Goal: Task Accomplishment & Management: Manage account settings

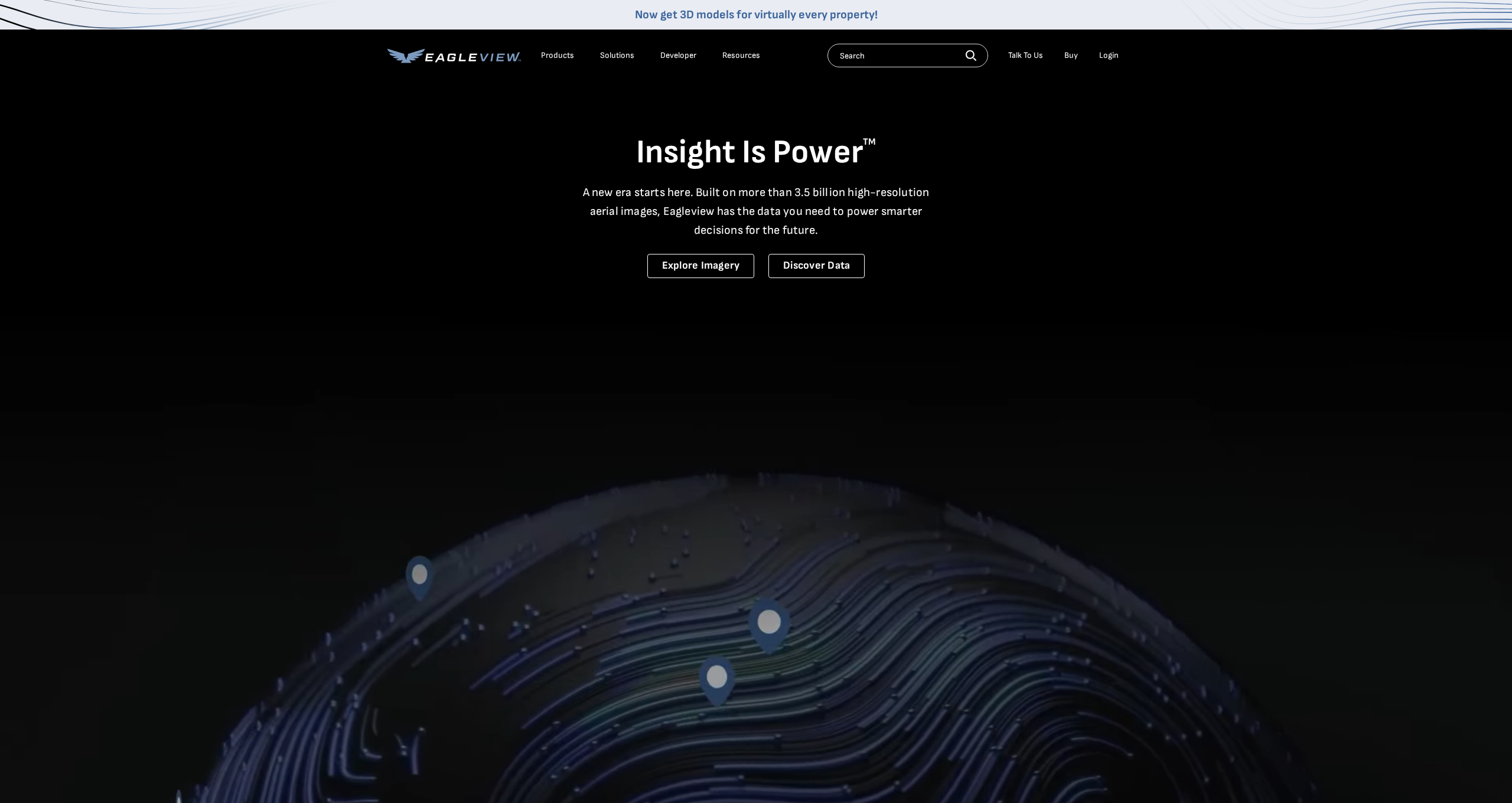
click at [1121, 59] on li "Login" at bounding box center [1108, 56] width 32 height 17
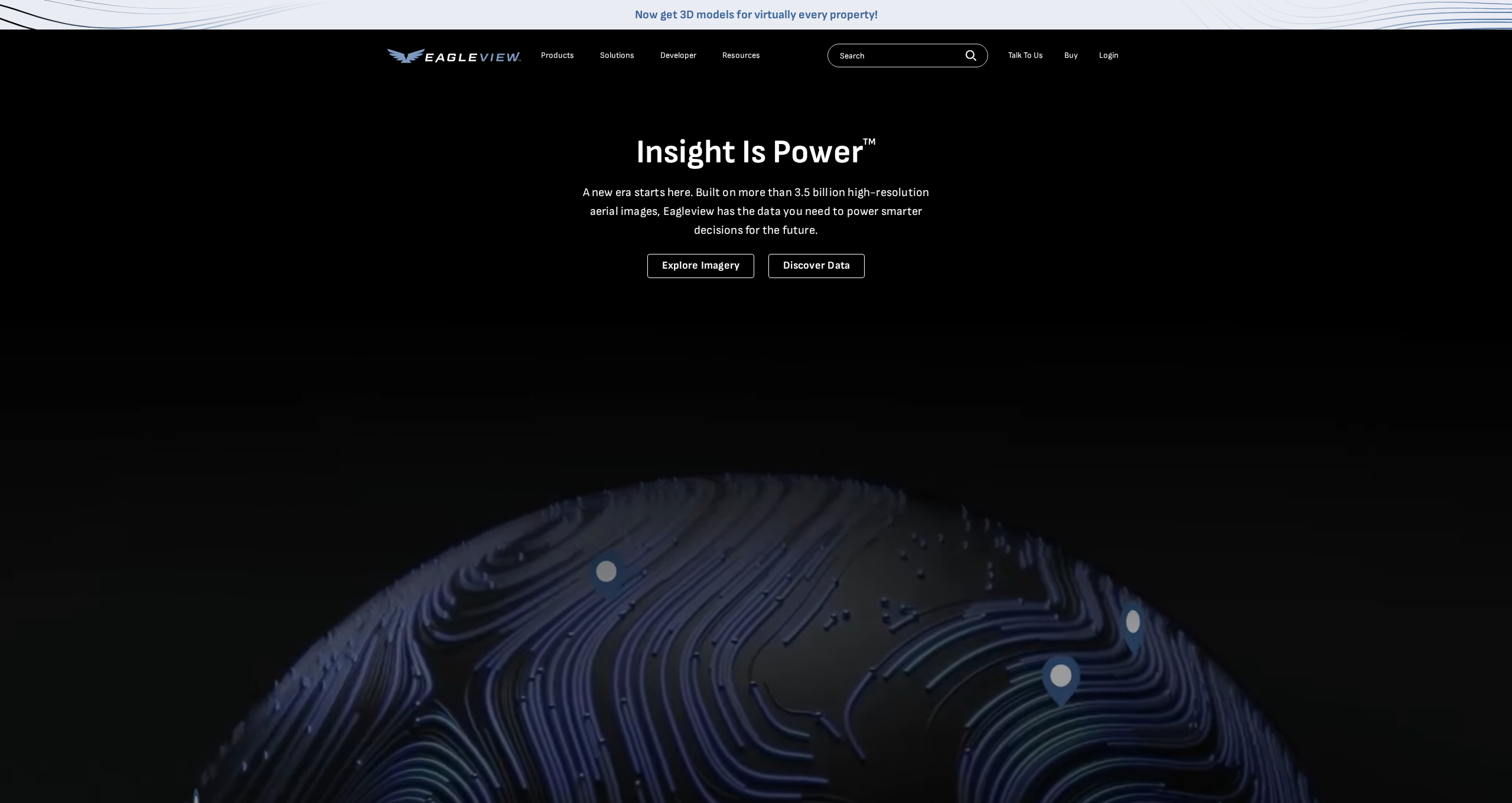
click at [1115, 59] on div "Login" at bounding box center [1109, 55] width 19 height 11
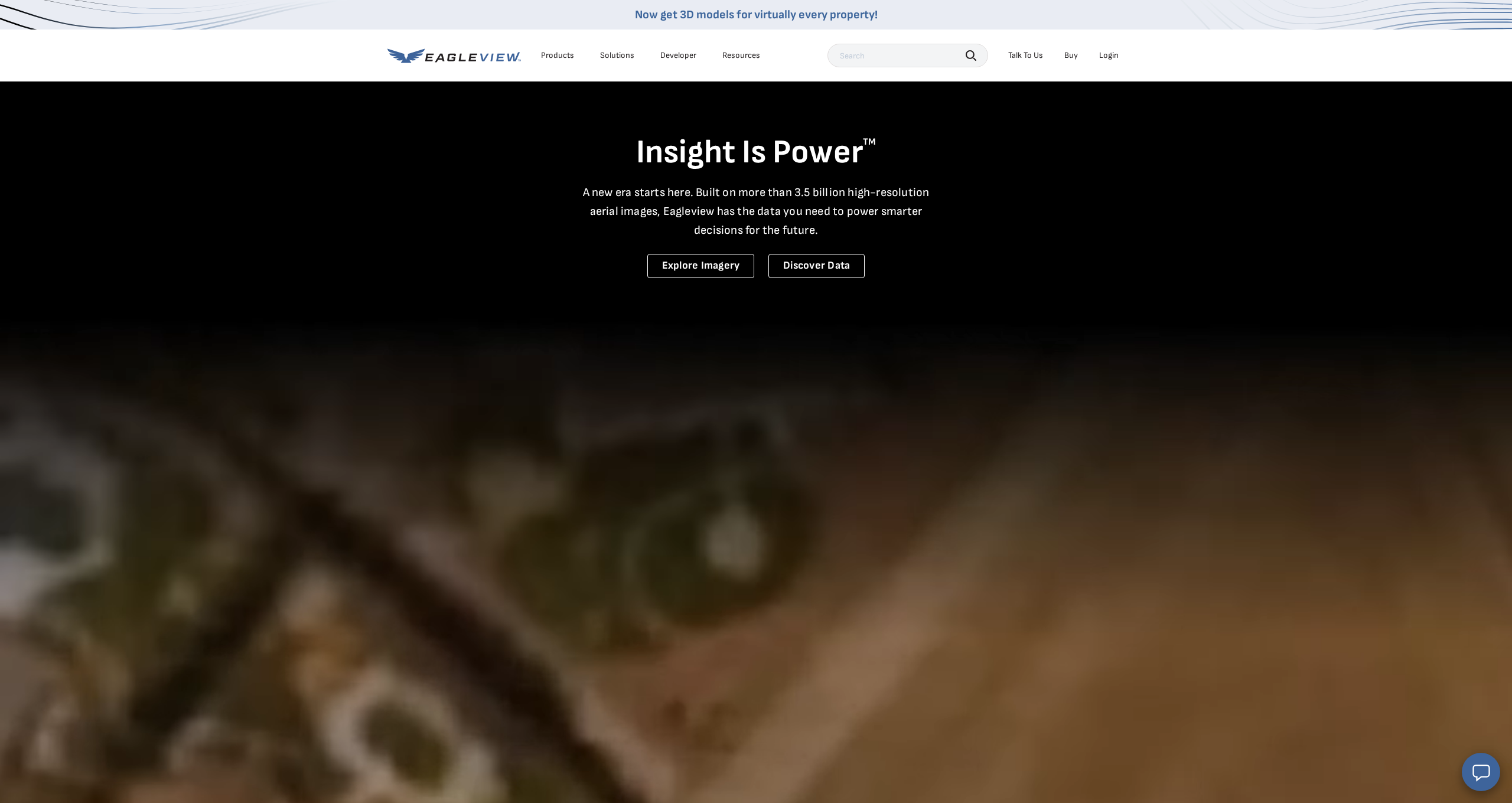
click at [1105, 55] on div "Login" at bounding box center [1109, 55] width 19 height 11
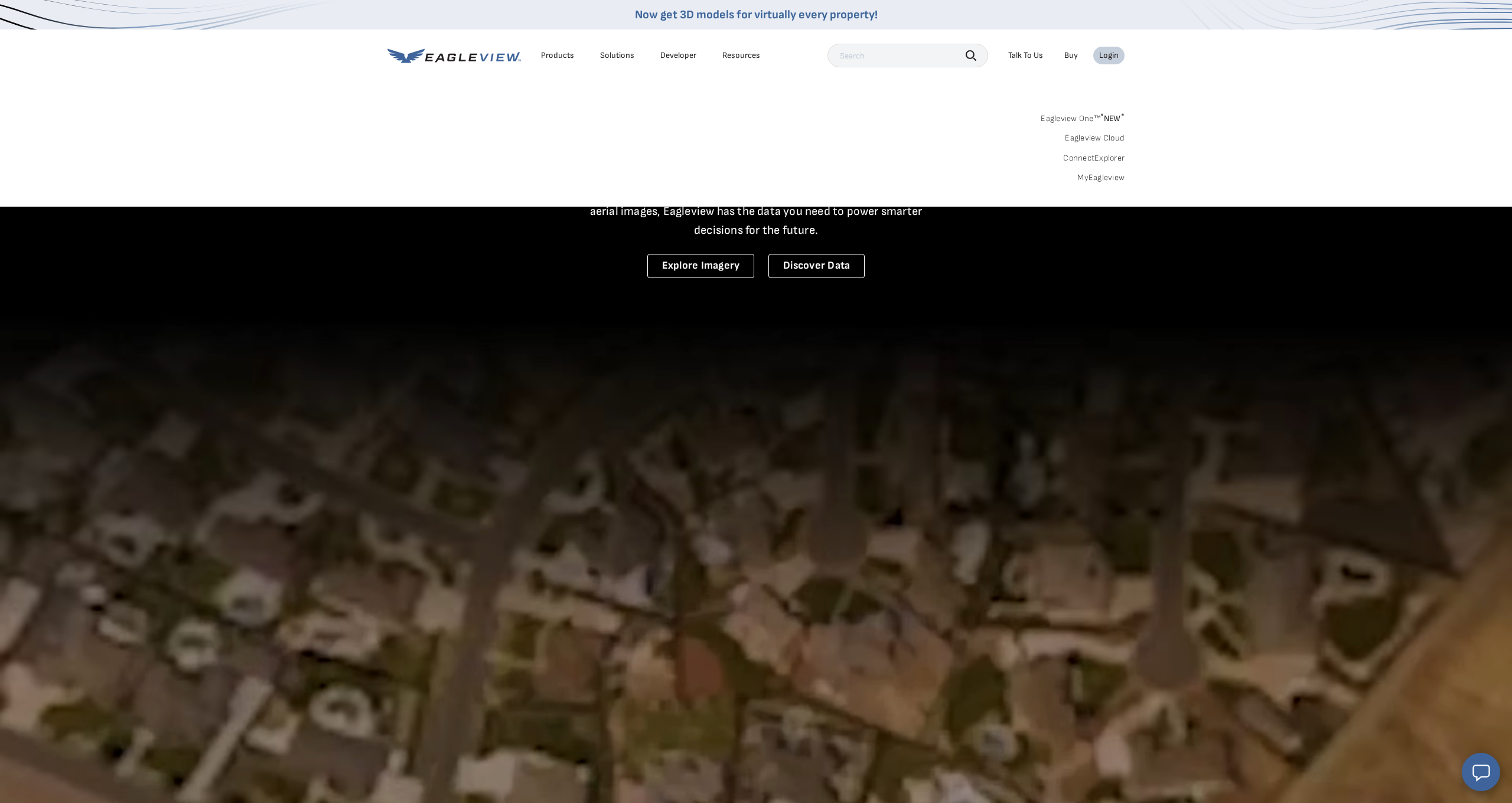
click at [1089, 175] on link "MyEagleview" at bounding box center [1100, 177] width 47 height 11
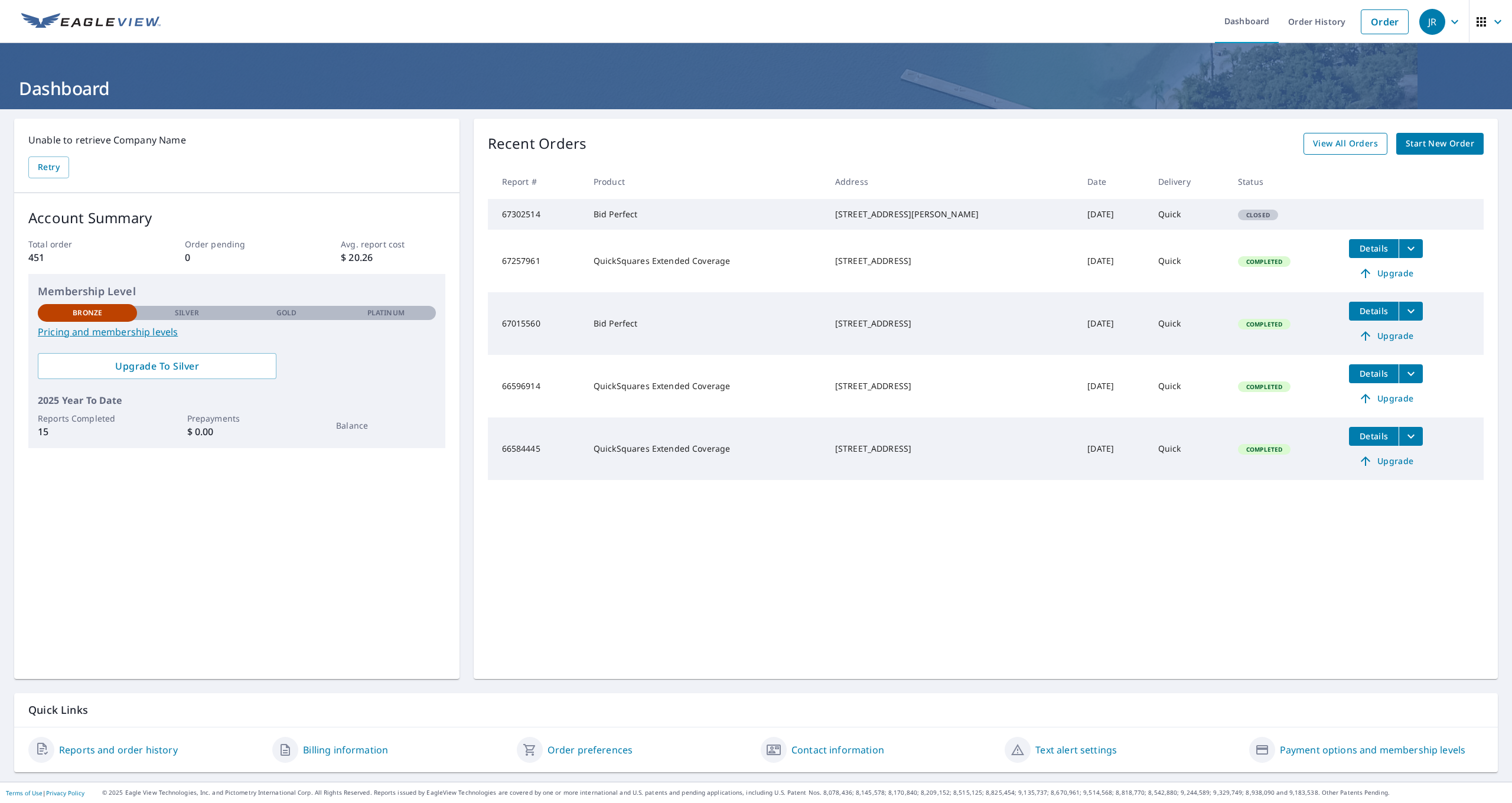
click at [1335, 151] on link "View All Orders" at bounding box center [1345, 144] width 83 height 22
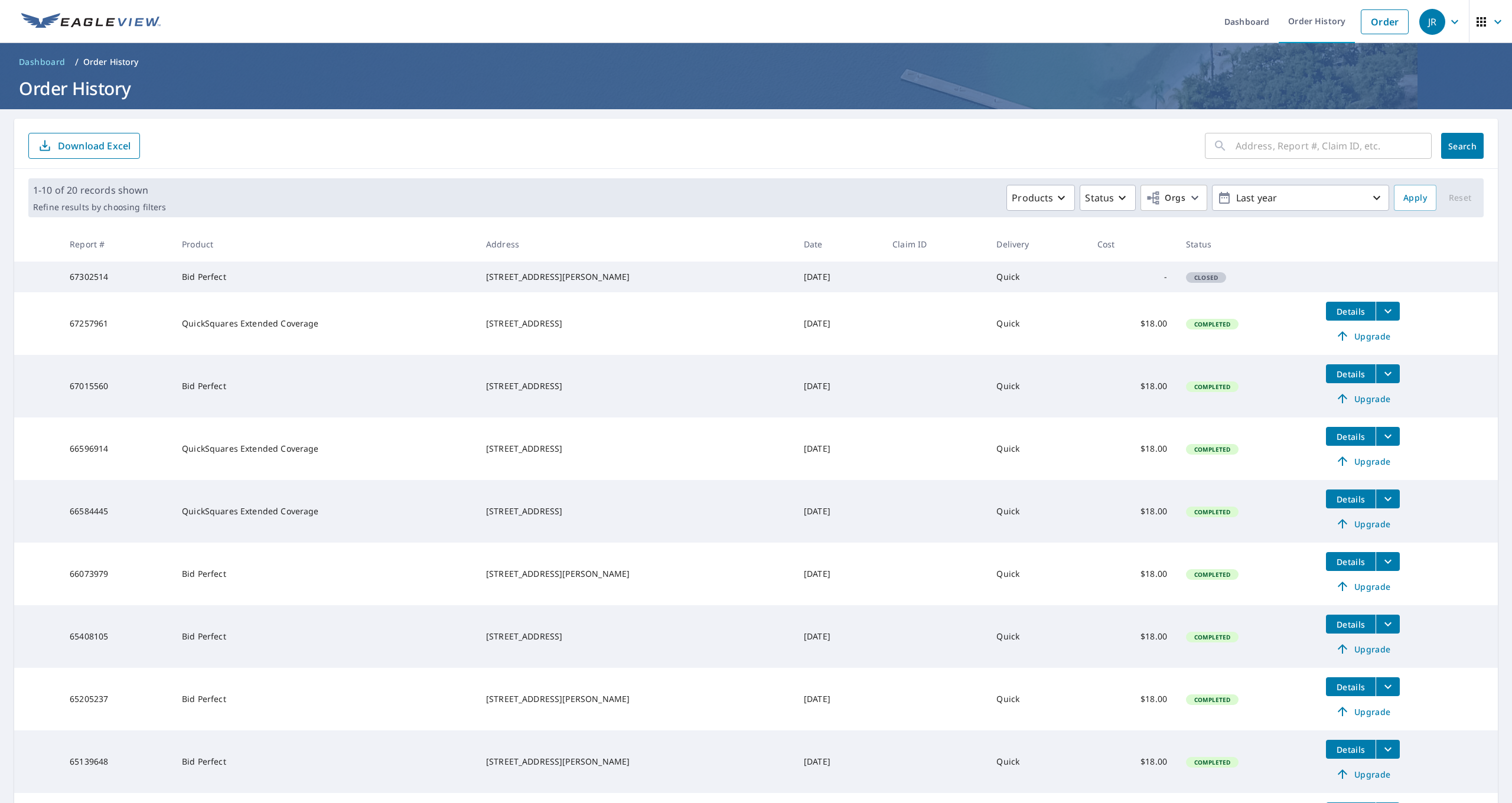
click at [1505, 316] on main "​ Search Download Excel 1-10 of 20 records shown Refine results by choosing fil…" at bounding box center [756, 510] width 1512 height 803
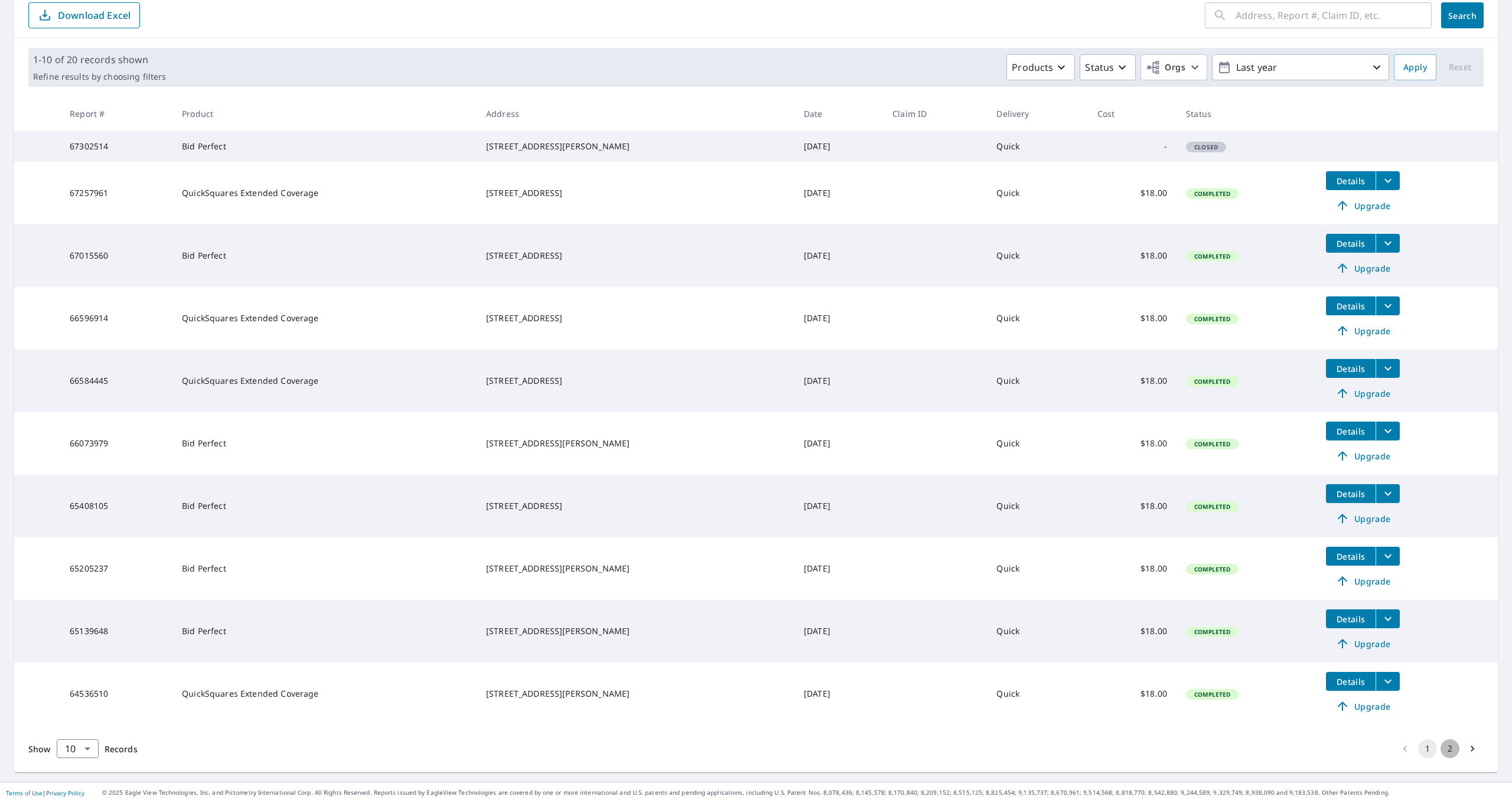
click at [1450, 752] on button "2" at bounding box center [1450, 749] width 19 height 19
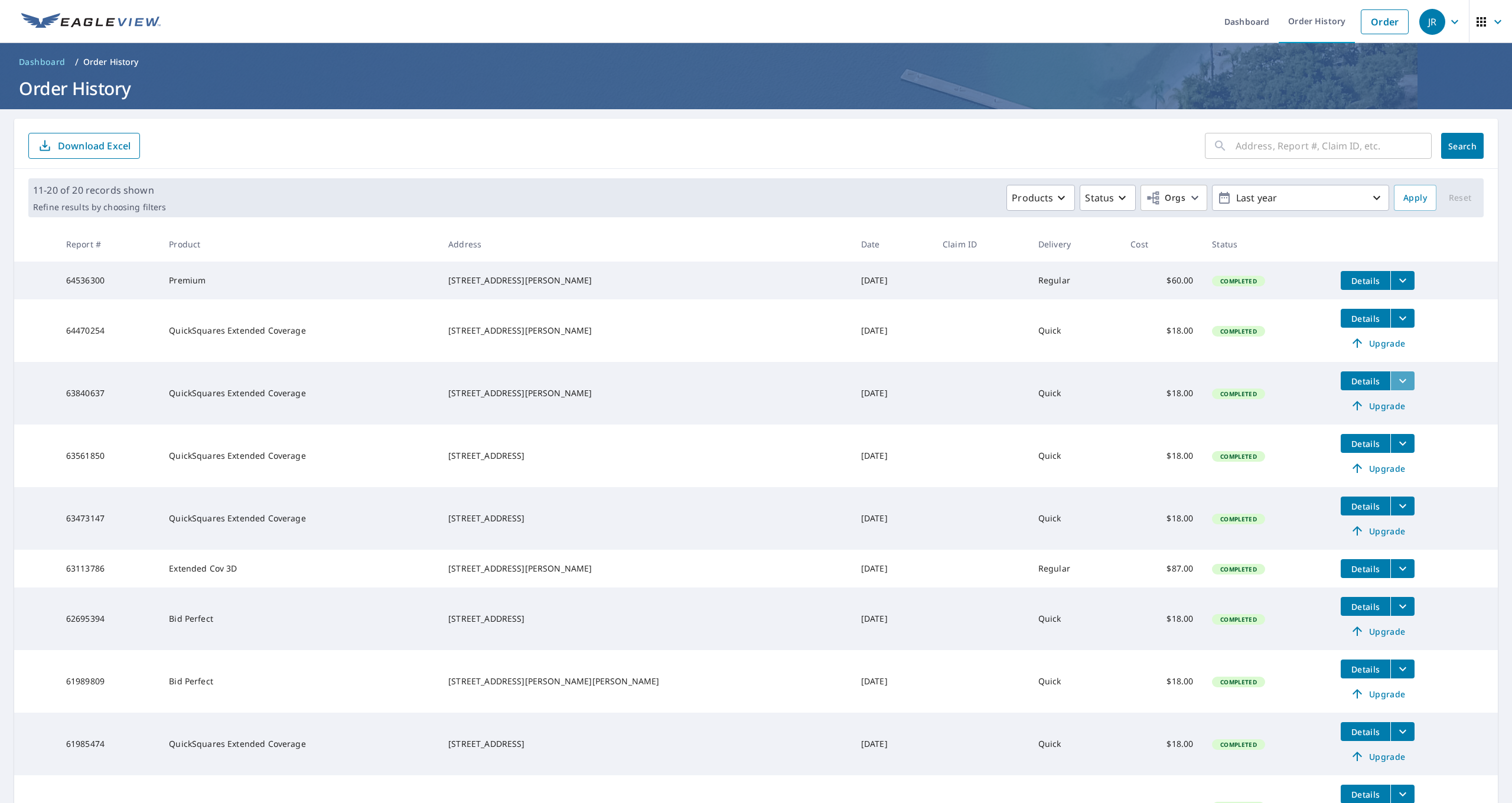
click at [1396, 387] on icon "filesDropdownBtn-63840637" at bounding box center [1403, 381] width 14 height 14
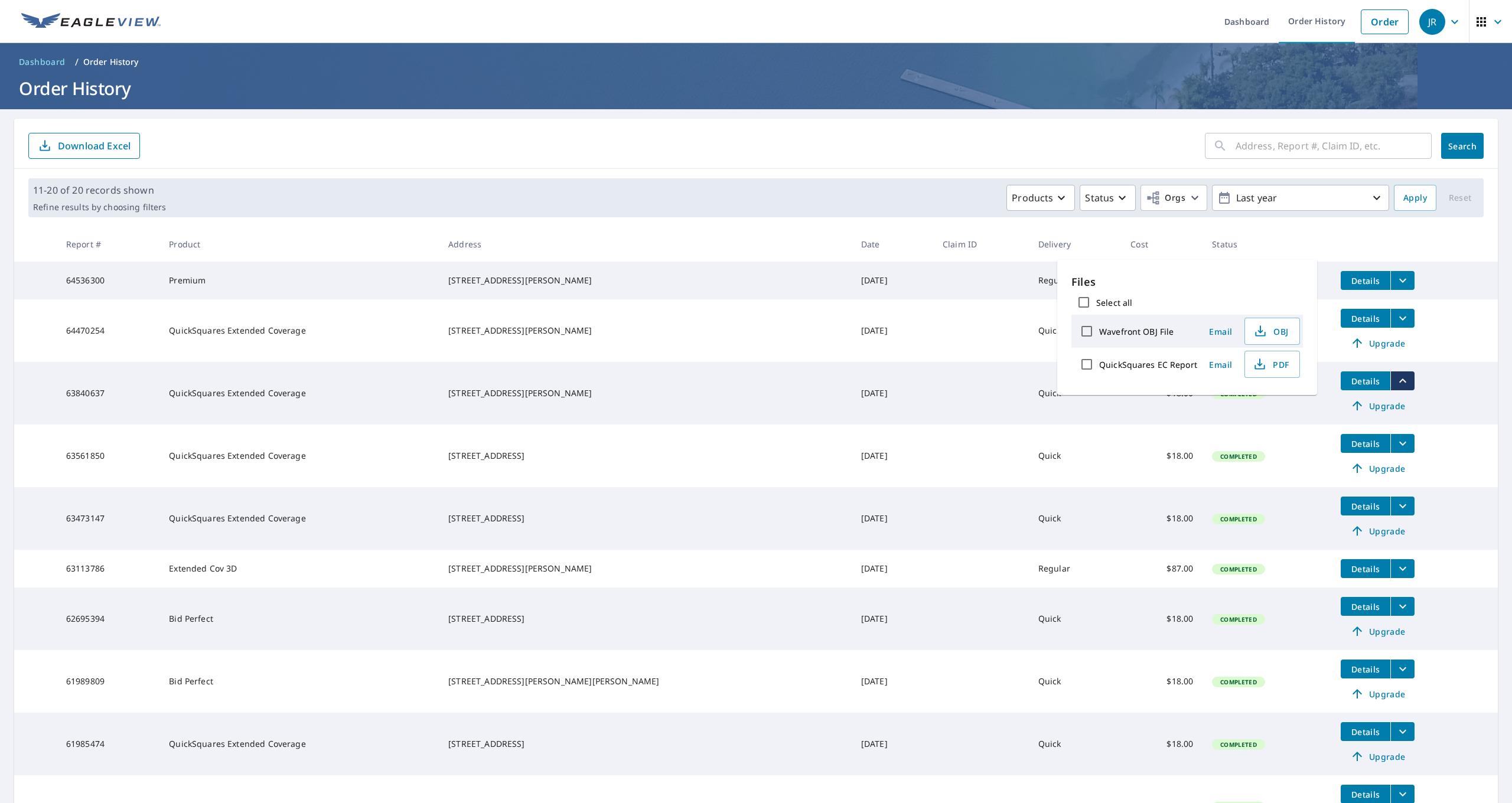
click at [1129, 369] on label "QuickSquares EC Report" at bounding box center [1148, 365] width 98 height 12
click at [1099, 369] on input "QuickSquares EC Report" at bounding box center [1087, 365] width 25 height 25
checkbox input "true"
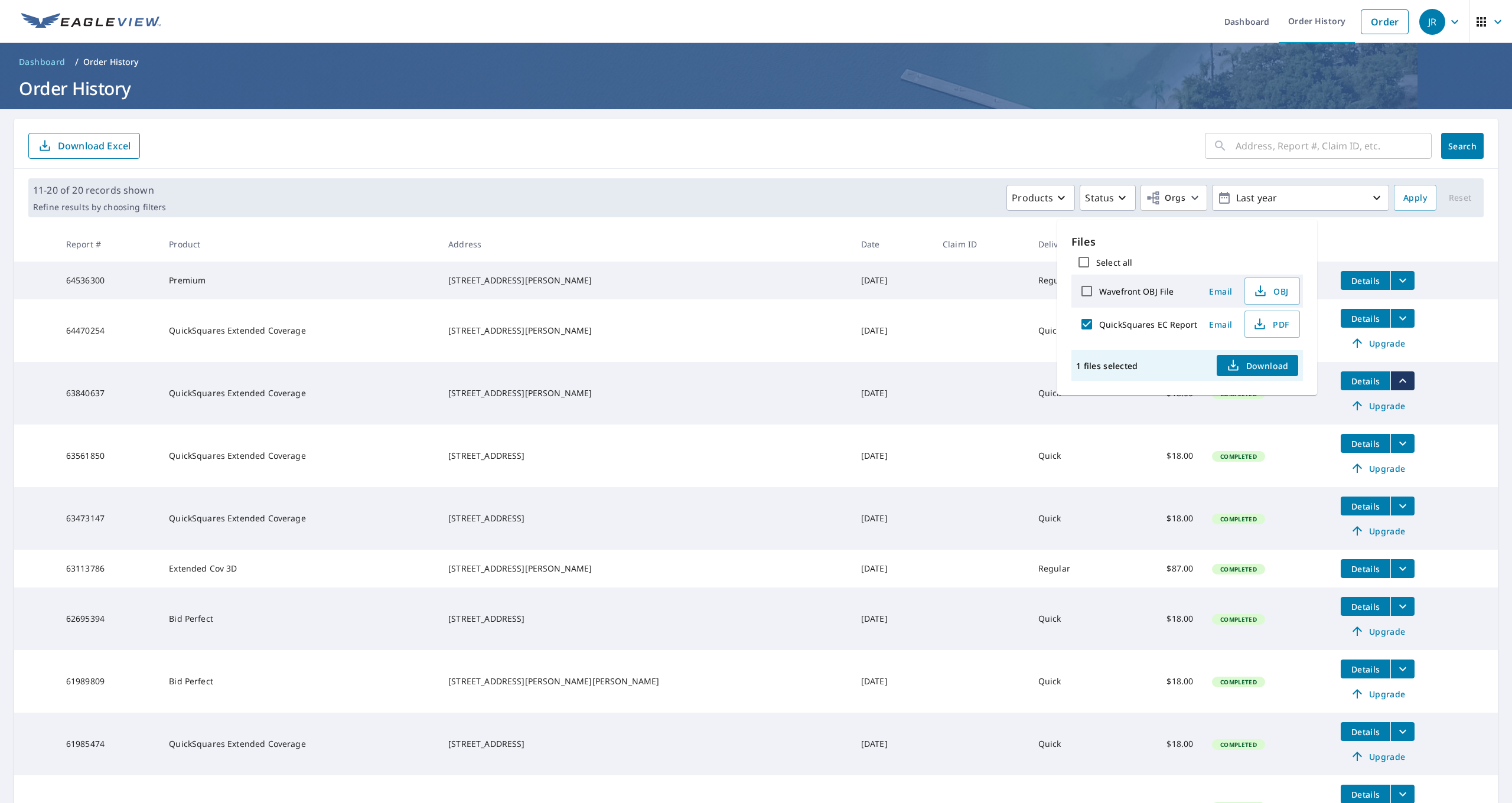
click at [1248, 371] on span "Download" at bounding box center [1257, 366] width 62 height 14
click at [1497, 314] on td "Details Upgrade" at bounding box center [1414, 330] width 167 height 62
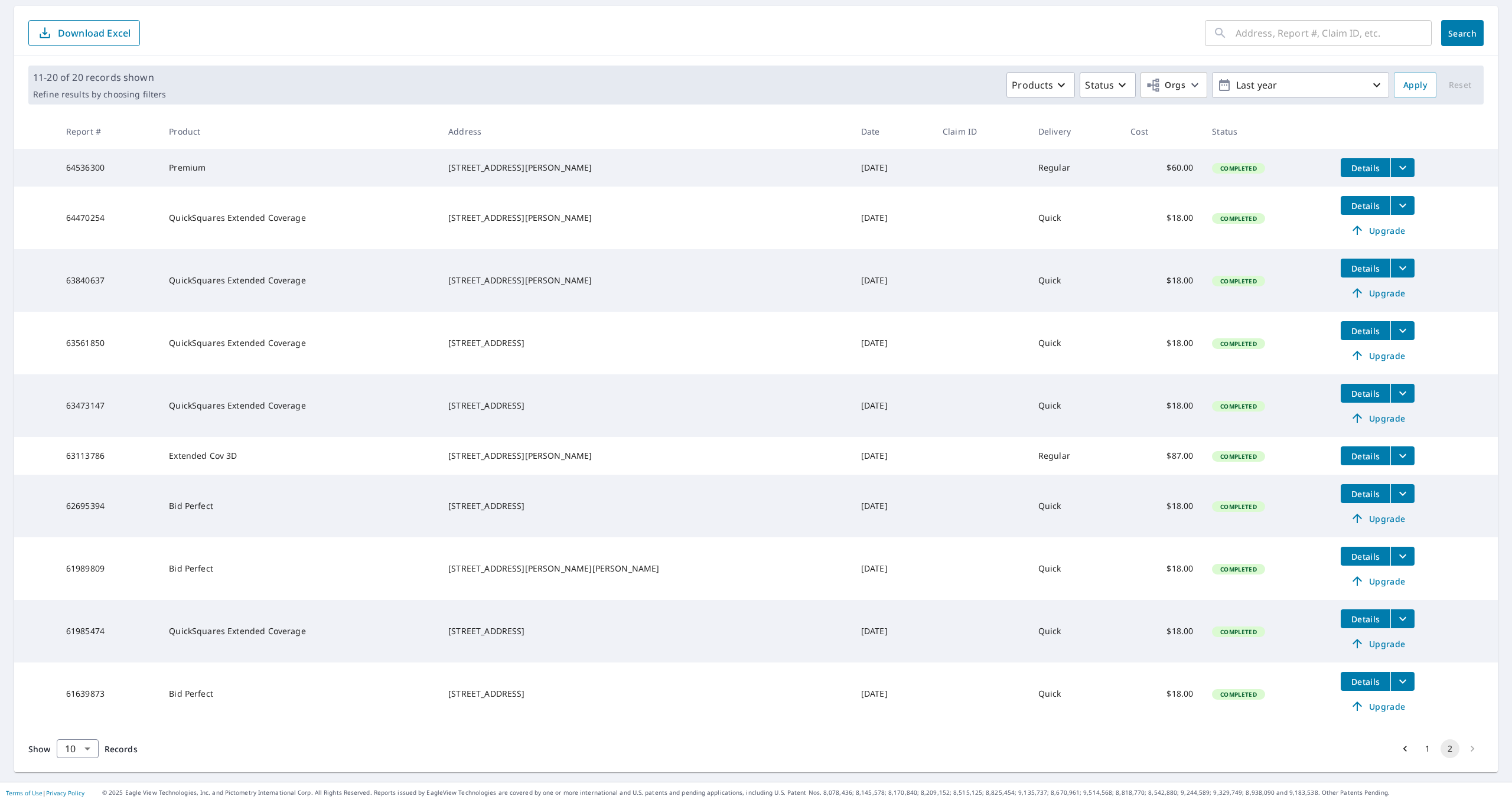
scroll to position [122, 0]
click at [1471, 745] on li "pagination navigation" at bounding box center [1472, 749] width 22 height 19
click at [1353, 75] on p "Last year" at bounding box center [1300, 85] width 138 height 21
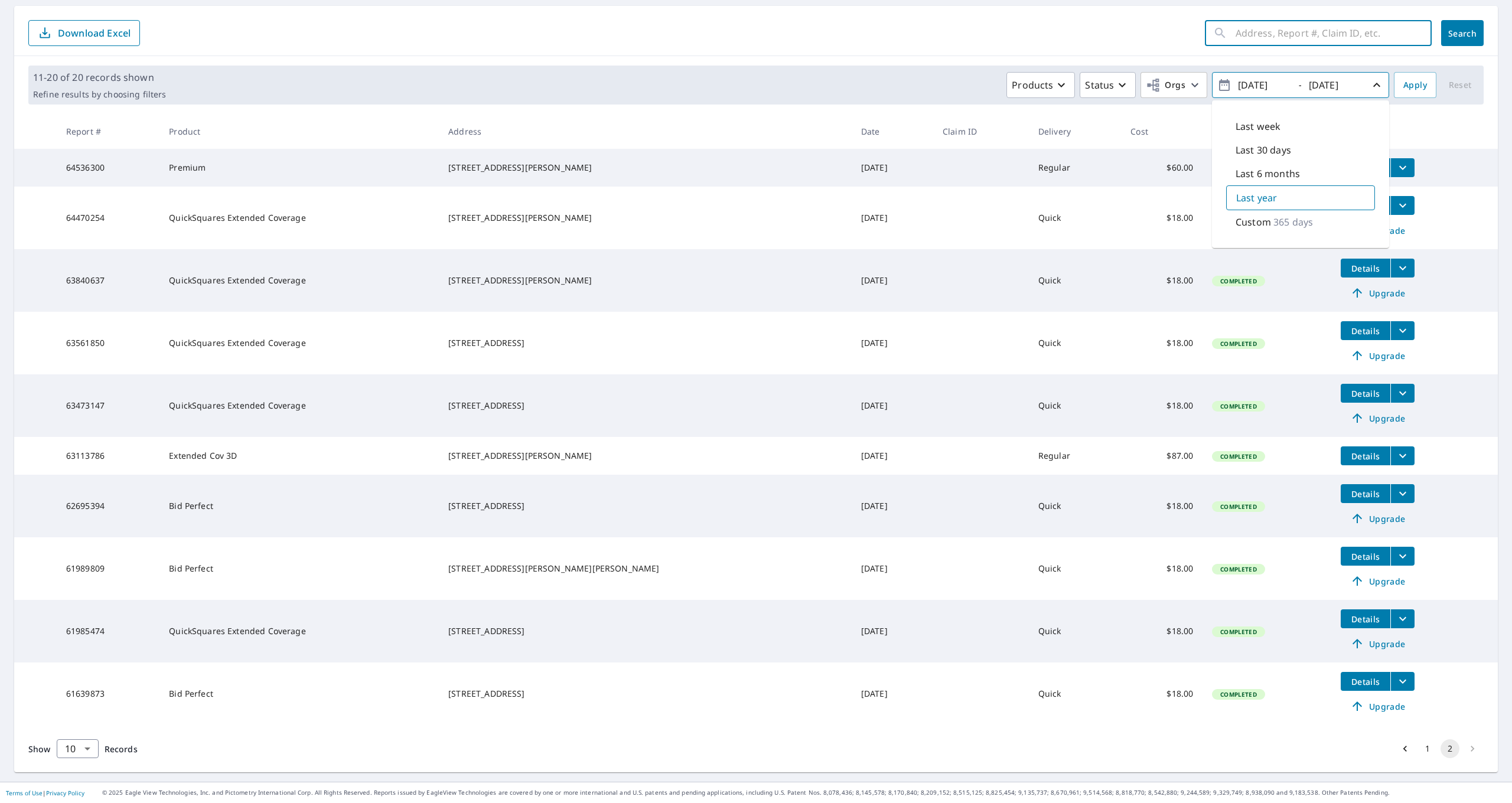
click at [1282, 25] on input "text" at bounding box center [1334, 33] width 196 height 33
type input "[STREET_ADDRESS]"
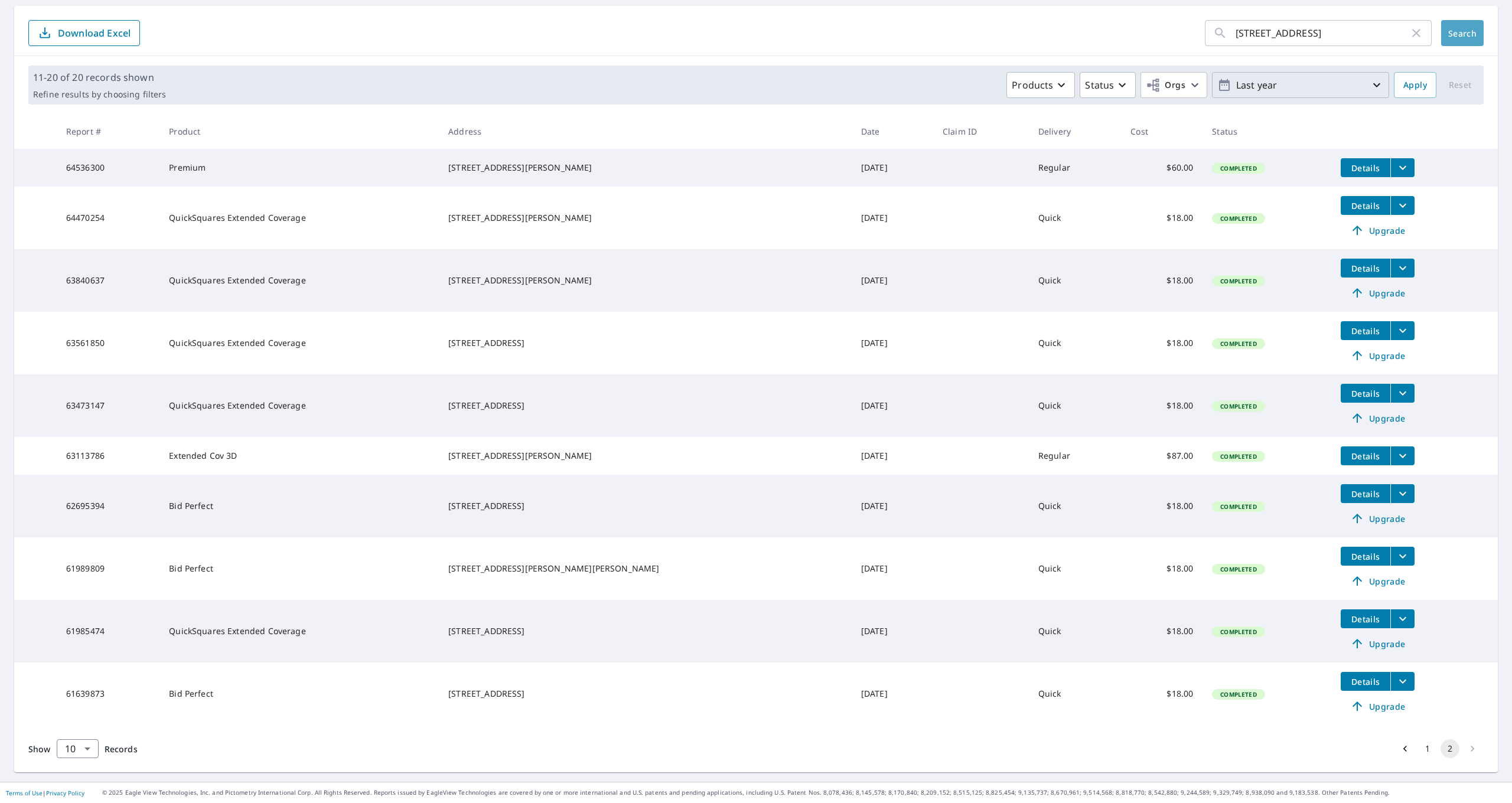
click at [1459, 20] on button "Search" at bounding box center [1462, 33] width 42 height 26
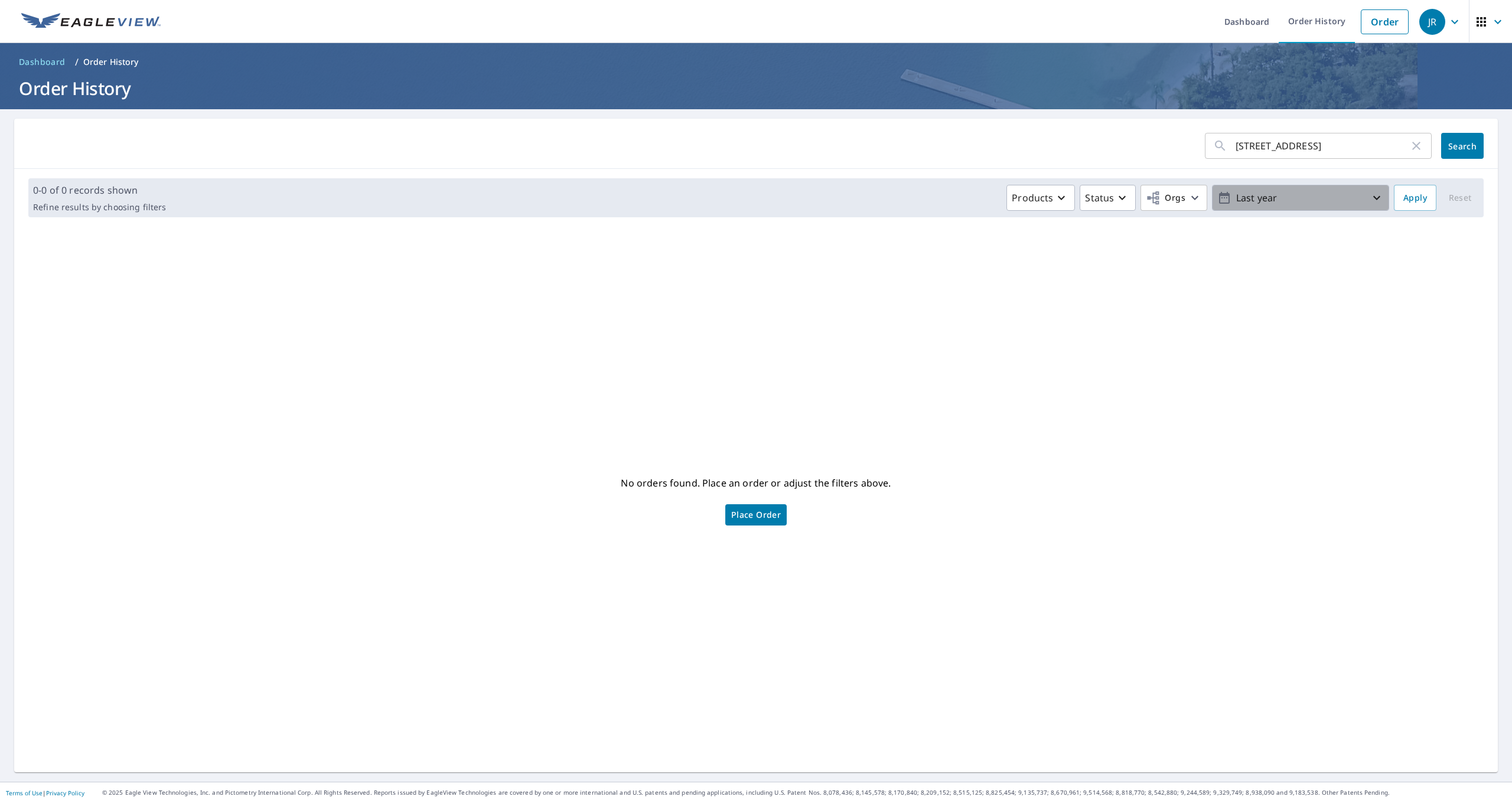
click at [1281, 199] on p "Last year" at bounding box center [1300, 199] width 138 height 21
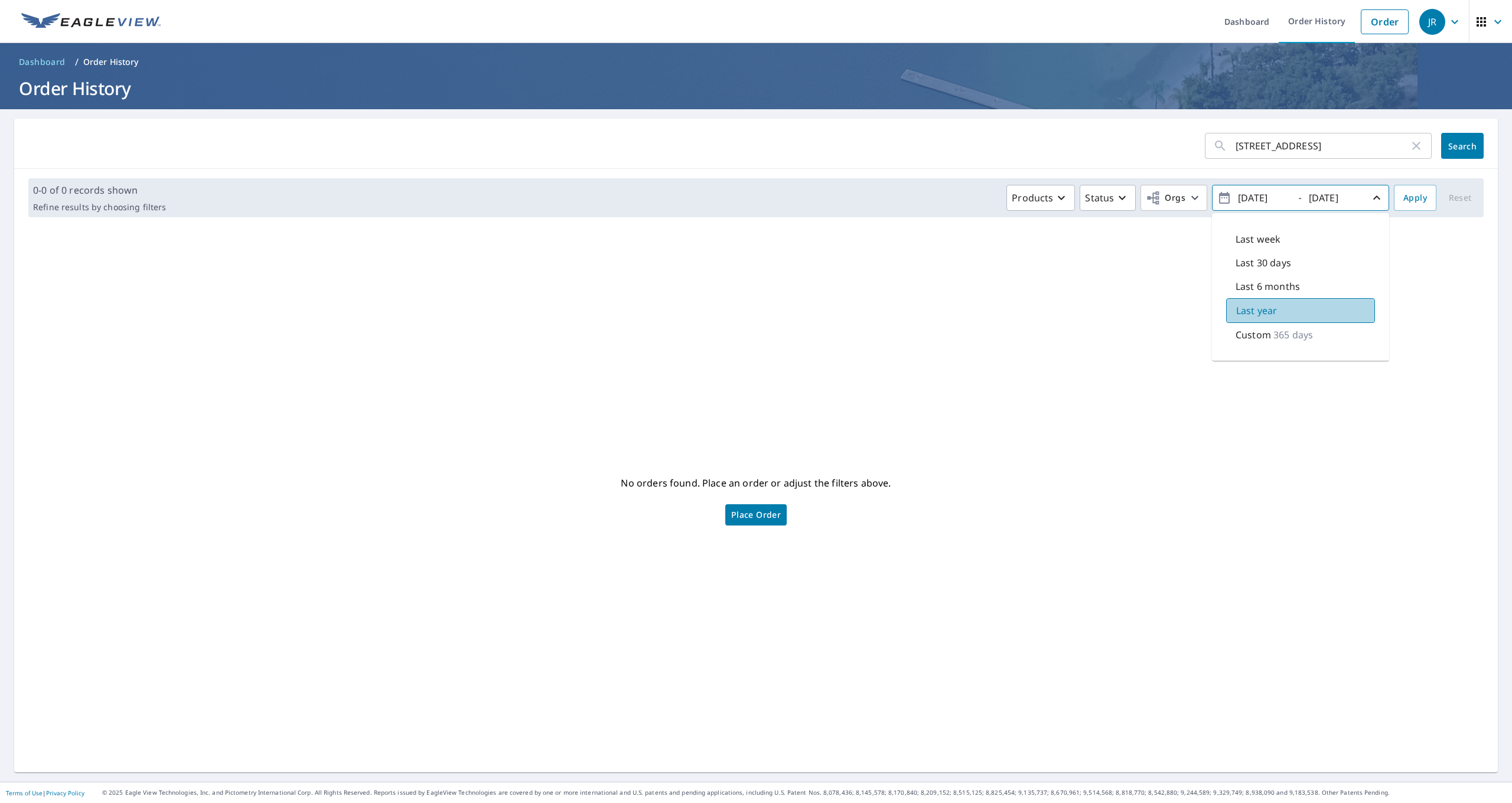
click at [1265, 306] on p "Last year" at bounding box center [1256, 310] width 40 height 14
click at [1264, 343] on div "Custom 365 days" at bounding box center [1300, 335] width 149 height 24
click at [1262, 199] on input "[DATE]" at bounding box center [1264, 198] width 58 height 19
click at [1276, 201] on input "[DATE]" at bounding box center [1264, 198] width 58 height 19
click at [1289, 198] on input "[DATE]" at bounding box center [1264, 198] width 58 height 19
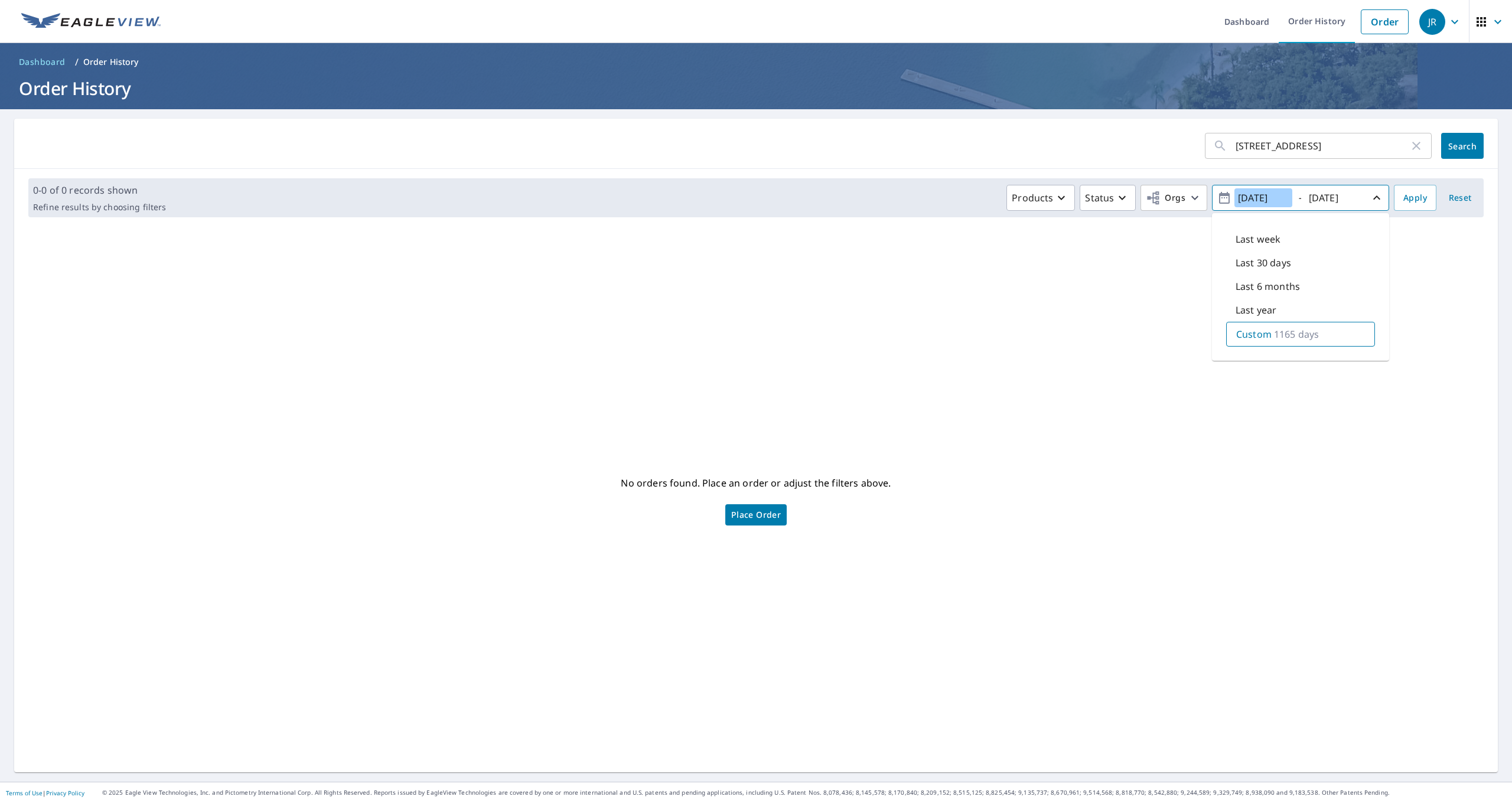
type input "[DATE]"
click at [1330, 201] on input "[DATE]" at bounding box center [1334, 198] width 58 height 19
type input "[DATE]"
click at [1346, 201] on input "[DATE]" at bounding box center [1334, 198] width 58 height 19
click at [1275, 199] on input "[DATE]" at bounding box center [1264, 198] width 58 height 19
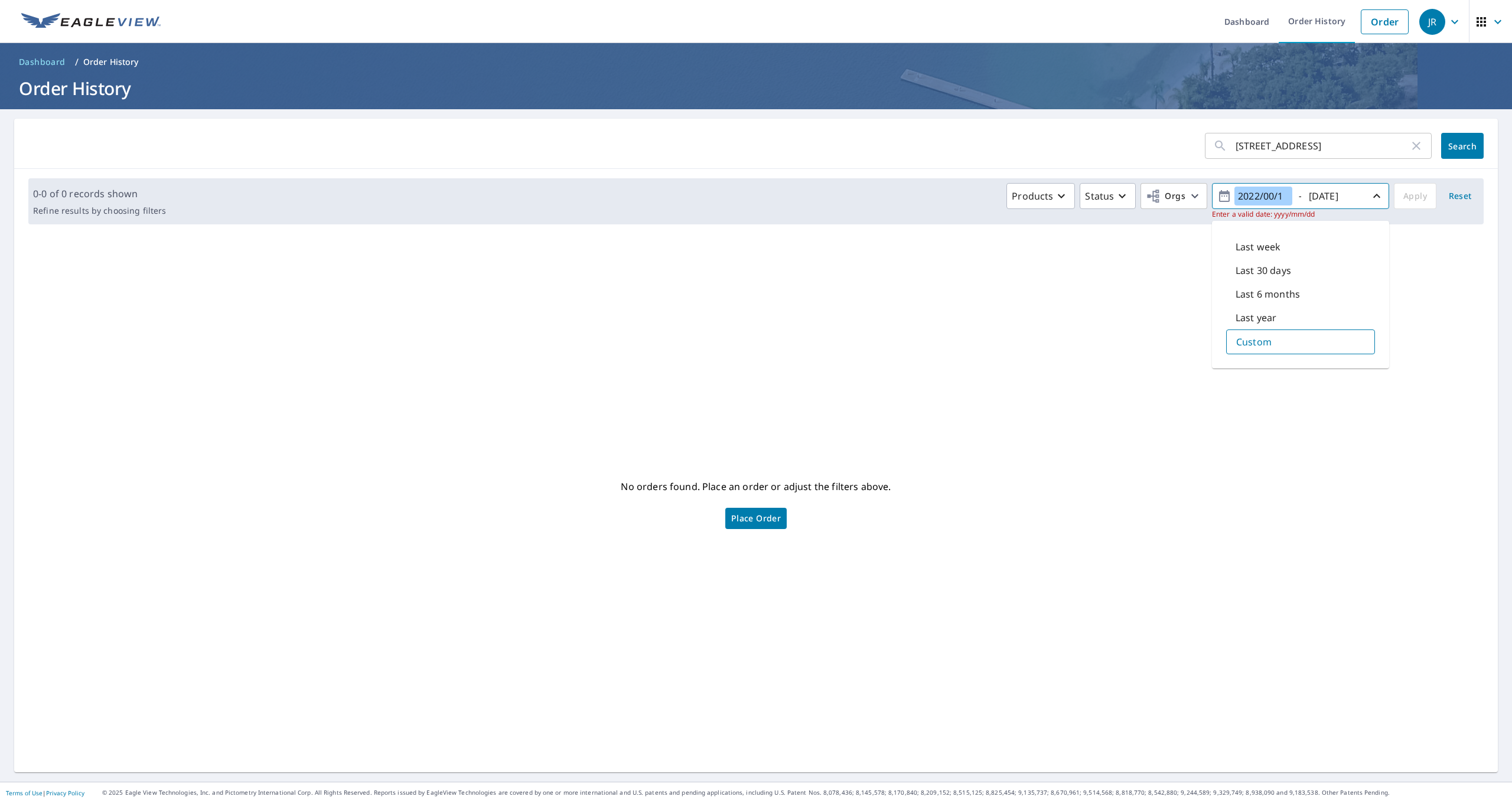
type input "[DATE]"
click at [1428, 197] on button "Apply" at bounding box center [1415, 198] width 42 height 26
click at [1425, 144] on div "[STREET_ADDRESS] ​" at bounding box center [1318, 146] width 226 height 26
click at [1420, 146] on icon "button" at bounding box center [1416, 146] width 14 height 14
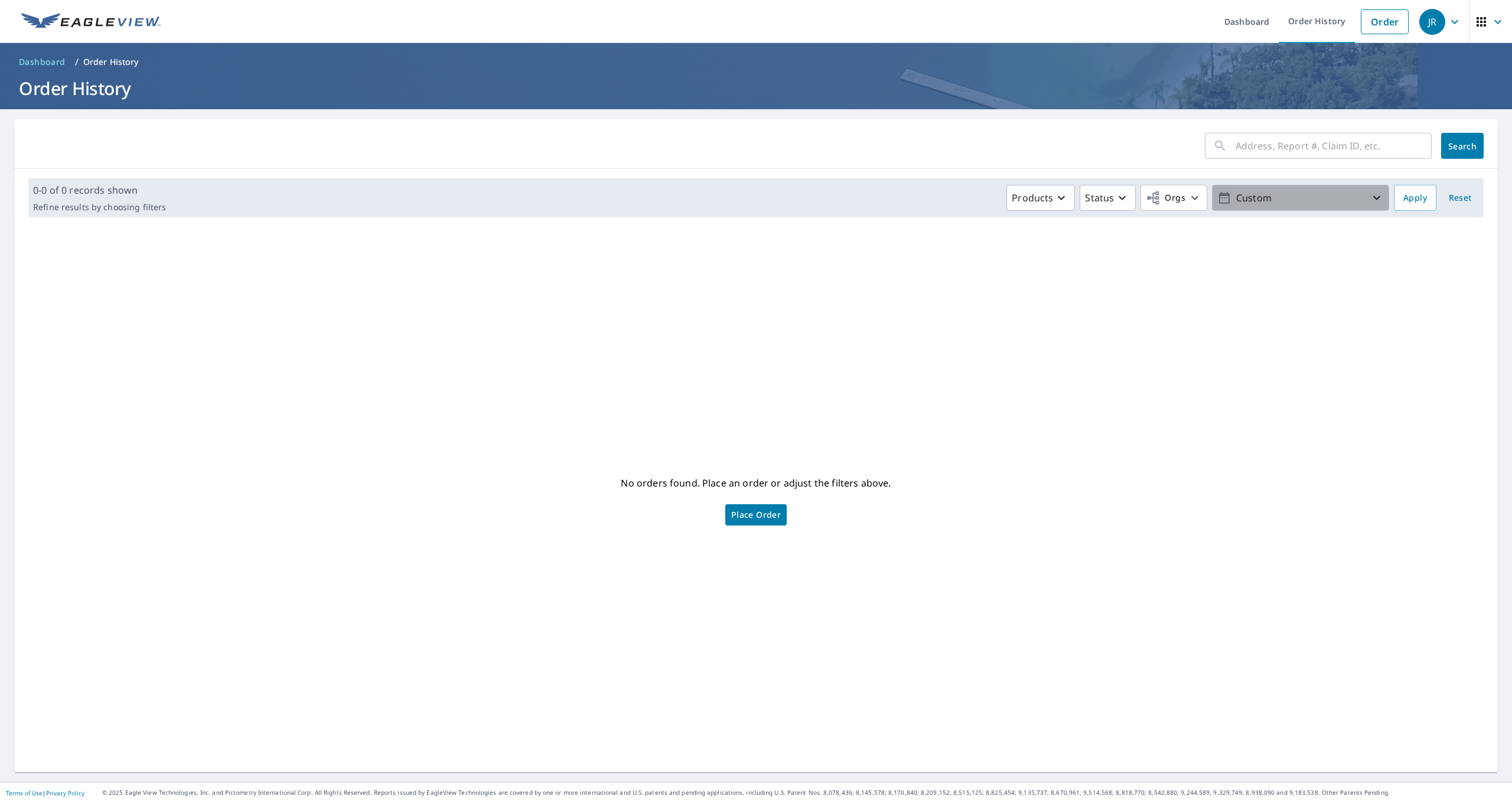
click at [1269, 198] on p "Custom" at bounding box center [1300, 199] width 138 height 21
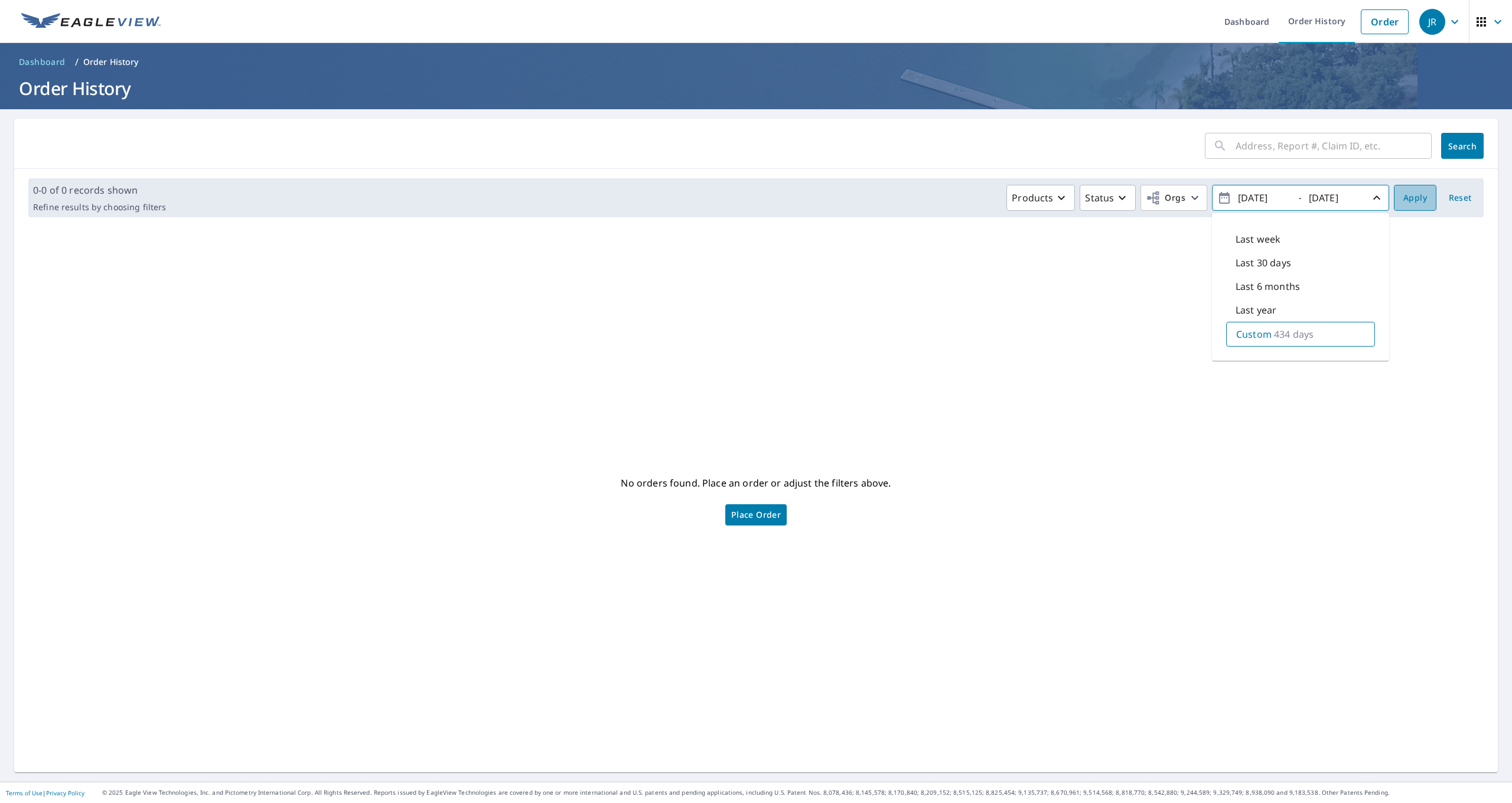
click at [1414, 203] on span "Apply" at bounding box center [1415, 198] width 24 height 14
click at [1337, 205] on p "Custom" at bounding box center [1300, 199] width 138 height 21
click at [1389, 201] on button "[DATE] - [DATE]" at bounding box center [1300, 198] width 177 height 26
click at [1321, 197] on input "[DATE]" at bounding box center [1334, 198] width 58 height 19
click at [1281, 305] on div "Last year" at bounding box center [1300, 310] width 149 height 24
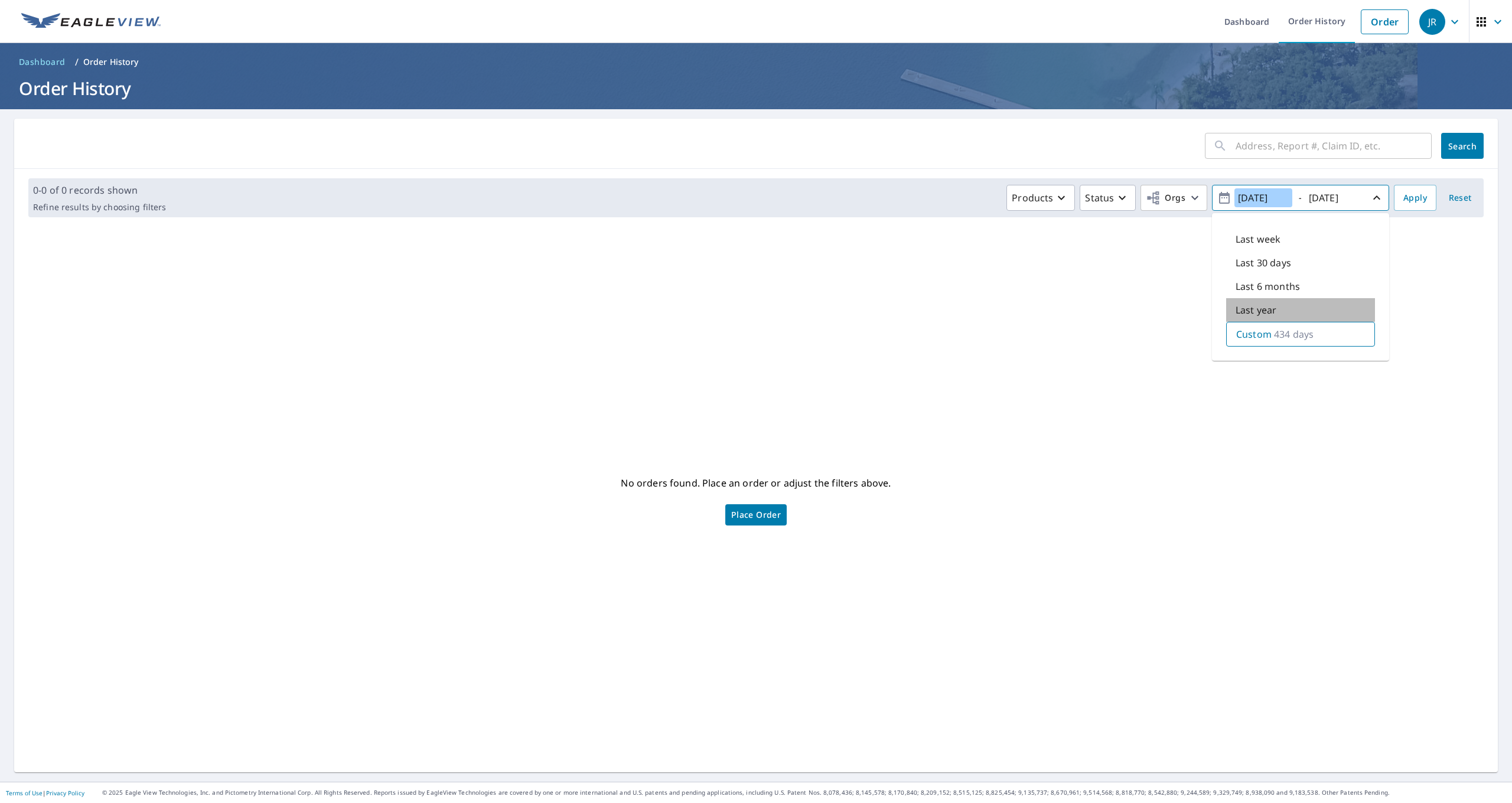
type input "[DATE]"
click at [1335, 198] on input "[DATE]" at bounding box center [1334, 198] width 58 height 19
type input "[DATE]"
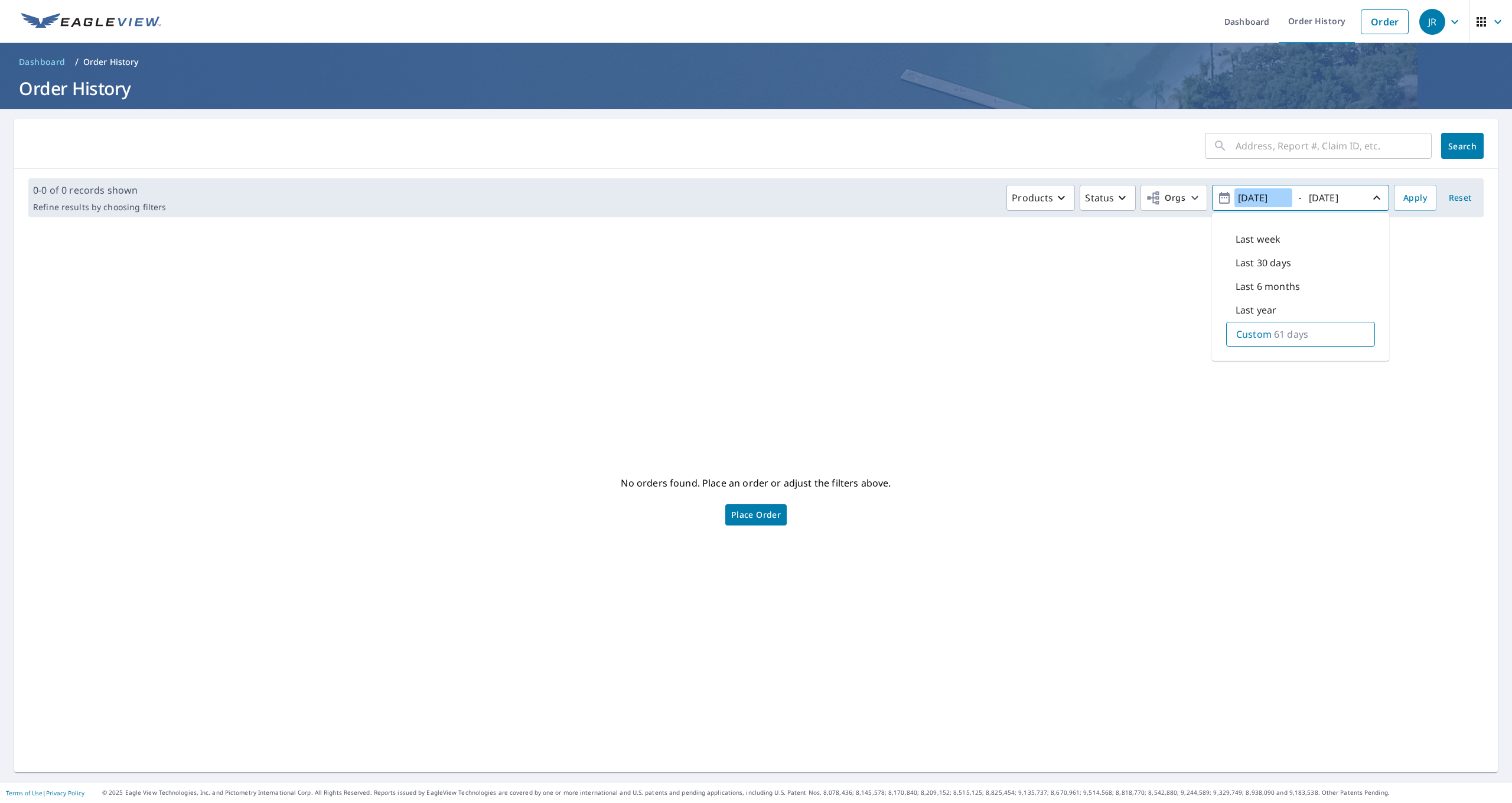
click at [1271, 198] on input "[DATE]" at bounding box center [1264, 198] width 58 height 19
type input "[DATE]"
click at [1453, 150] on span "Search" at bounding box center [1462, 147] width 24 height 12
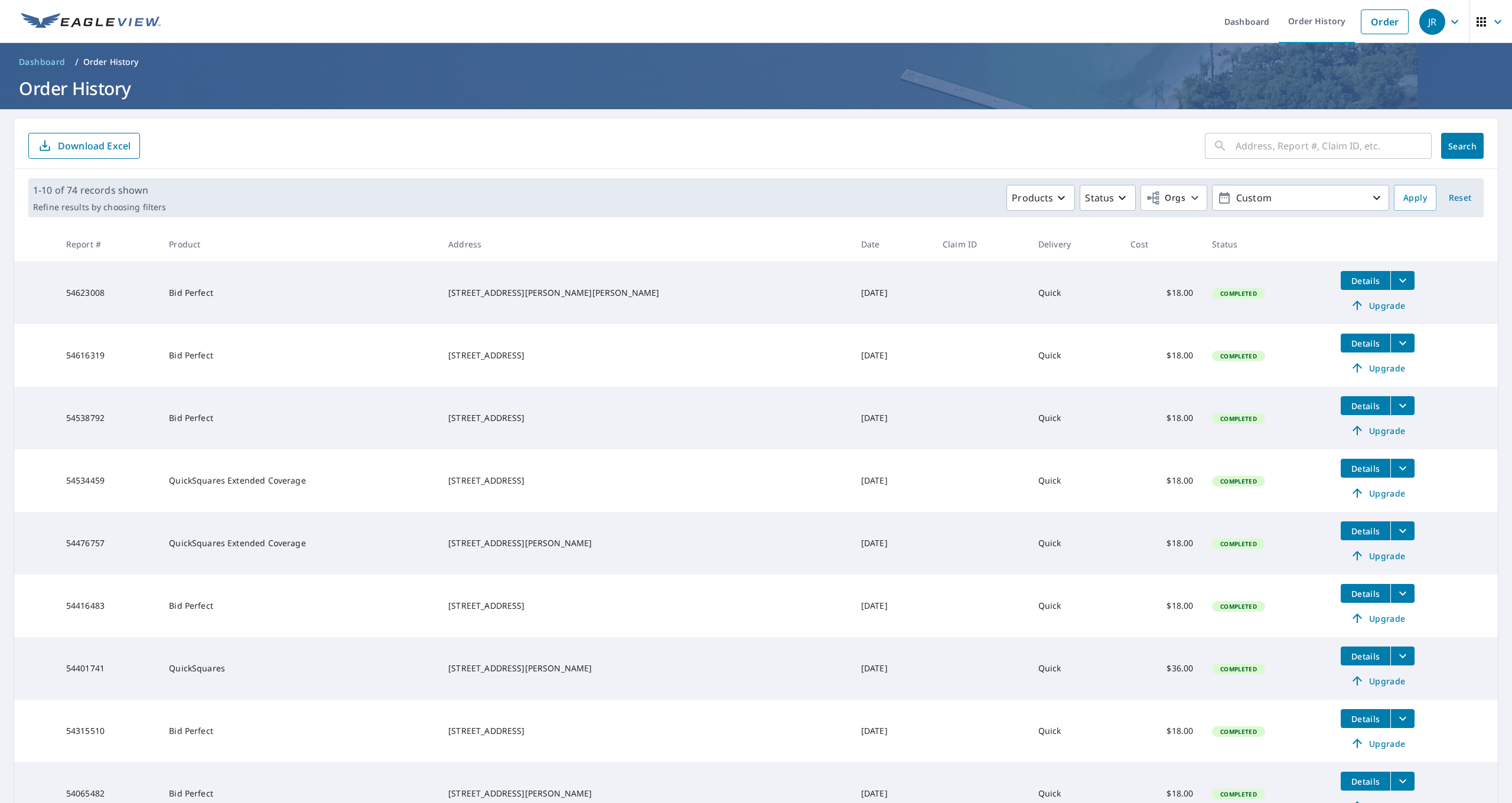
click at [1508, 537] on main "​ Search Download Excel 1-10 of 74 records shown Refine results by choosing fil…" at bounding box center [756, 527] width 1512 height 835
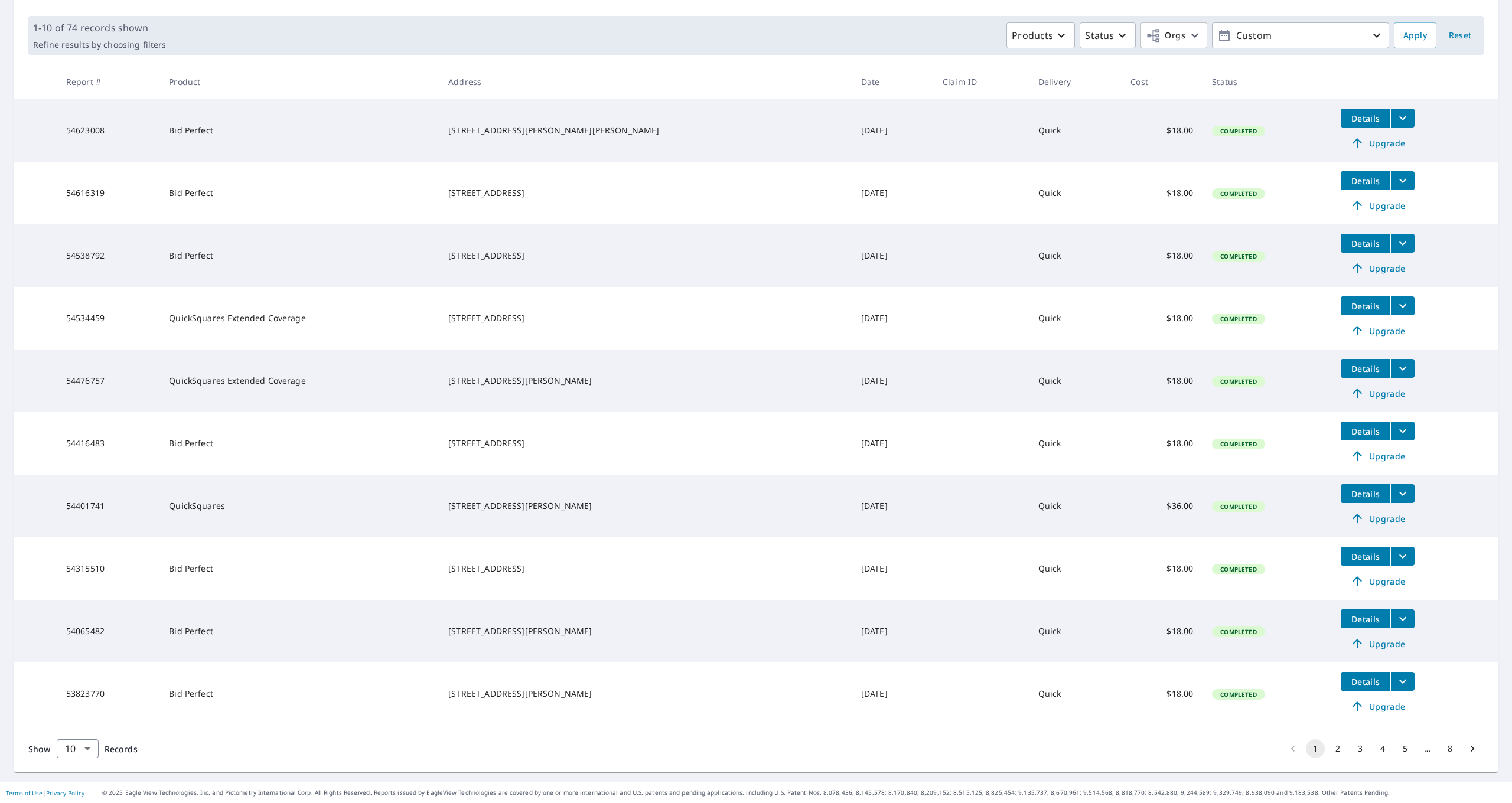
scroll to position [162, 0]
click at [1335, 749] on button "2" at bounding box center [1337, 749] width 19 height 19
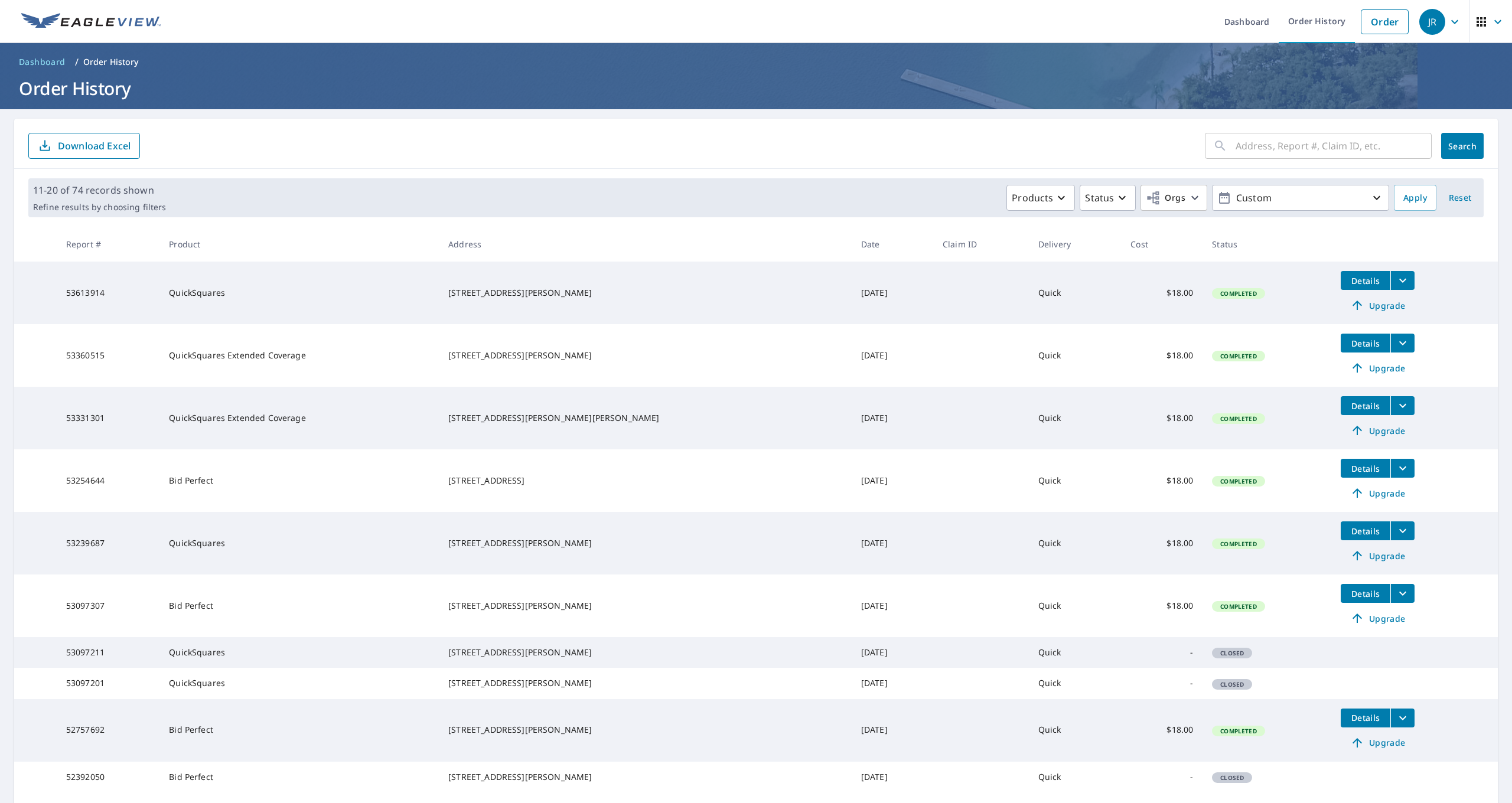
click at [1506, 540] on main "​ Search Download Excel 11-20 of 74 records shown Refine results by choosing fi…" at bounding box center [756, 479] width 1512 height 740
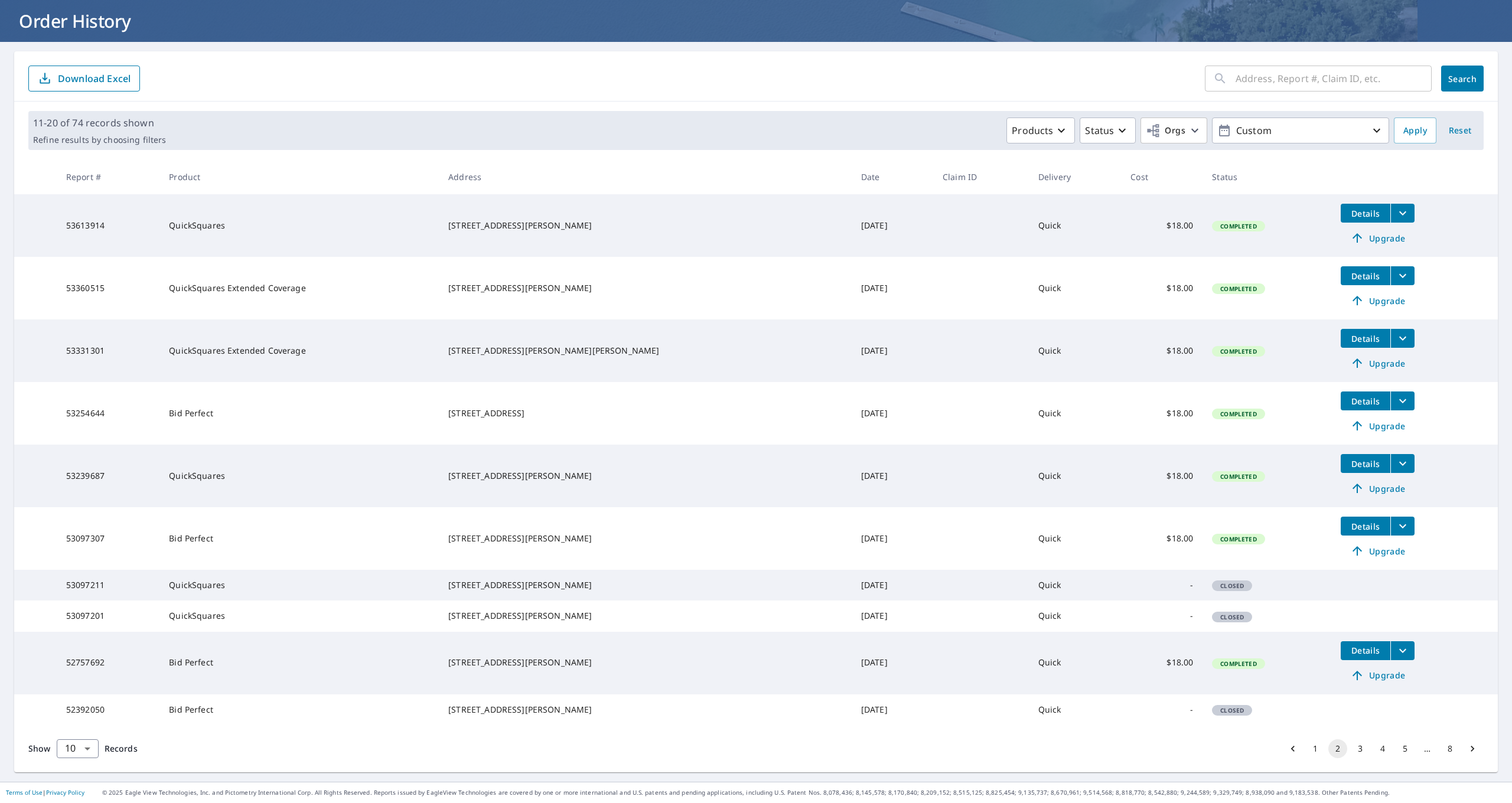
scroll to position [102, 0]
click at [1359, 752] on button "3" at bounding box center [1360, 749] width 19 height 19
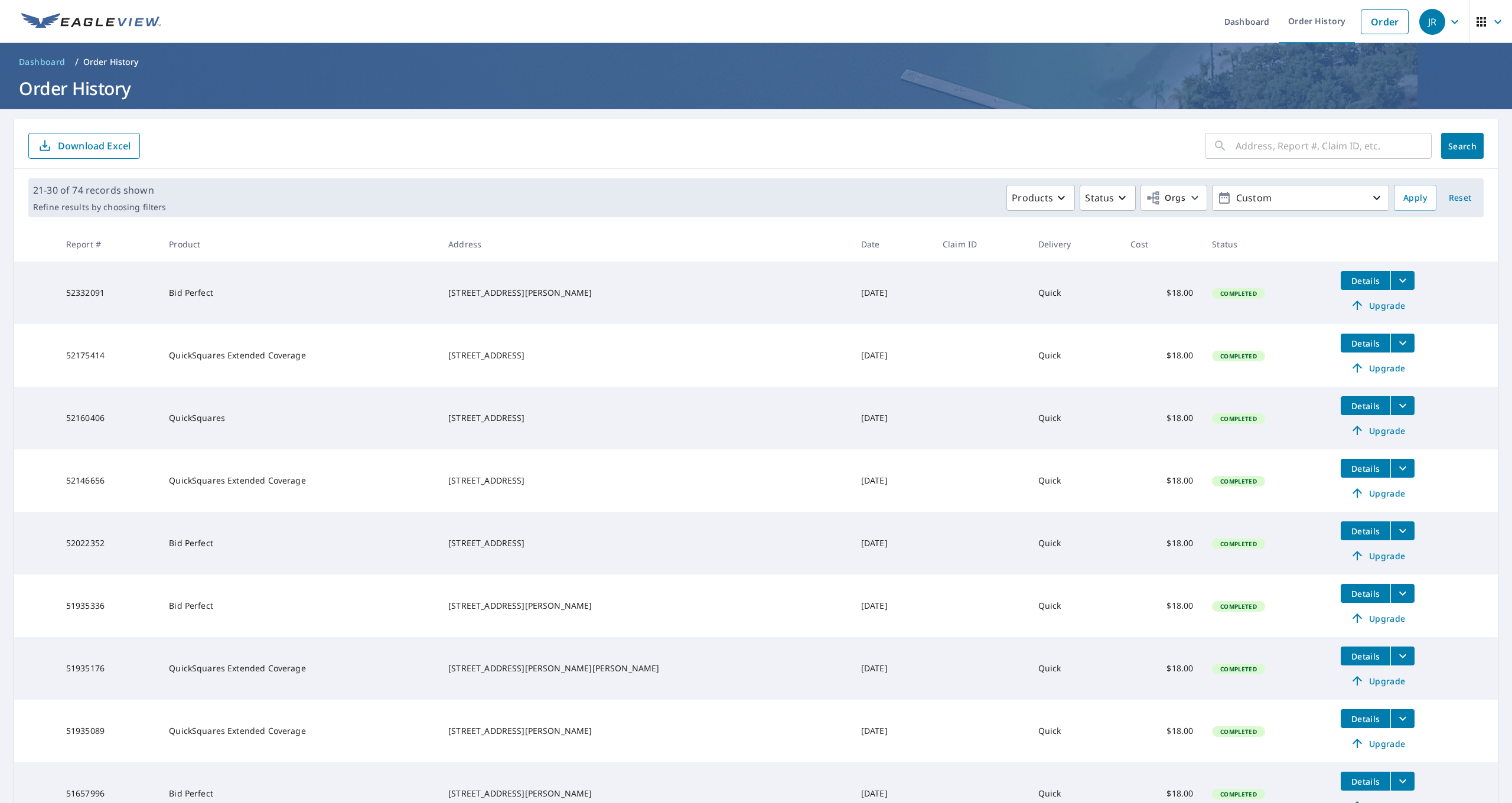
click at [1503, 239] on main "​ Search Download Excel 21-30 of 74 records shown Refine results by choosing fi…" at bounding box center [756, 514] width 1512 height 811
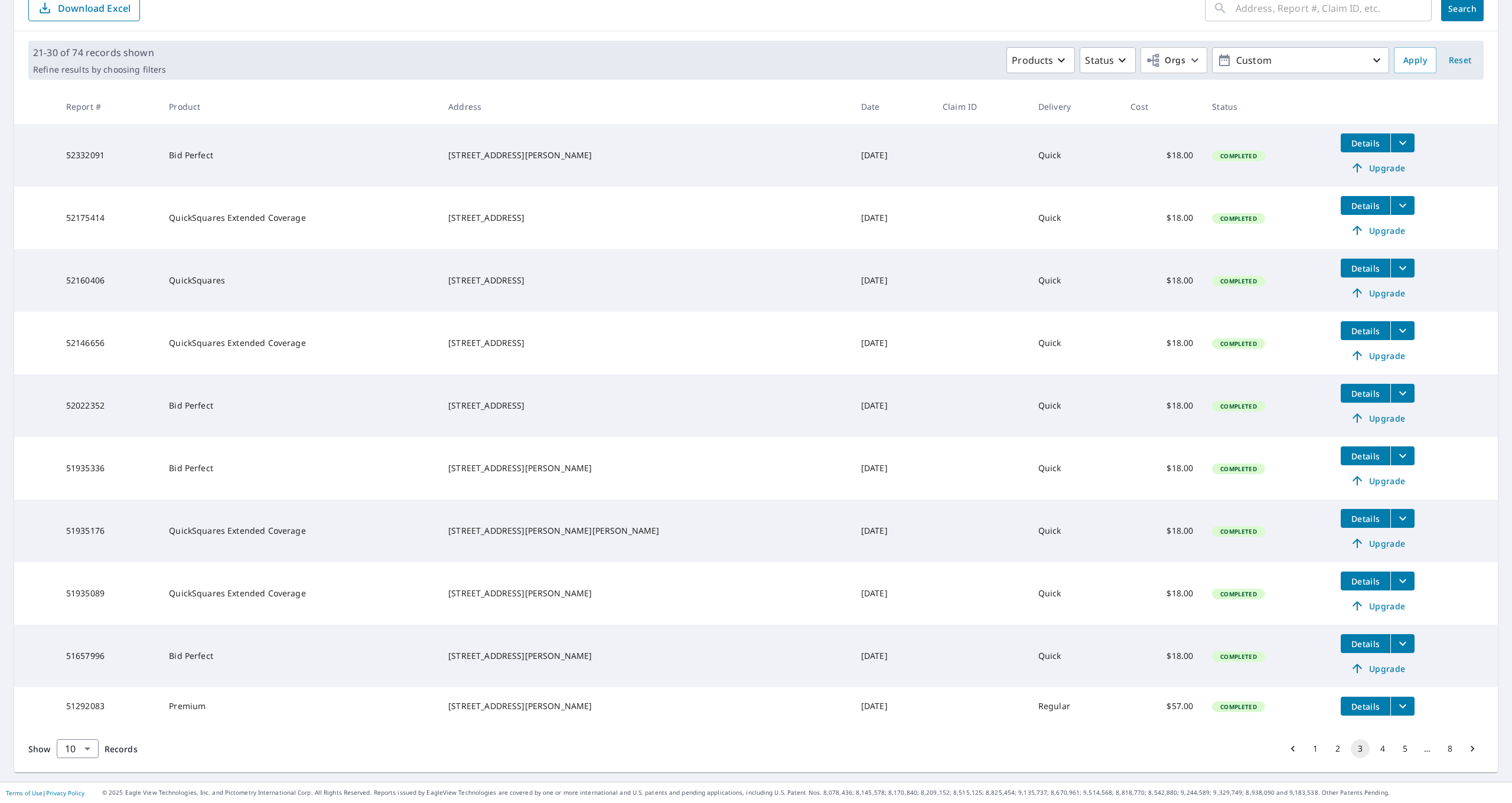
scroll to position [142, 0]
click at [1382, 750] on button "4" at bounding box center [1382, 749] width 19 height 19
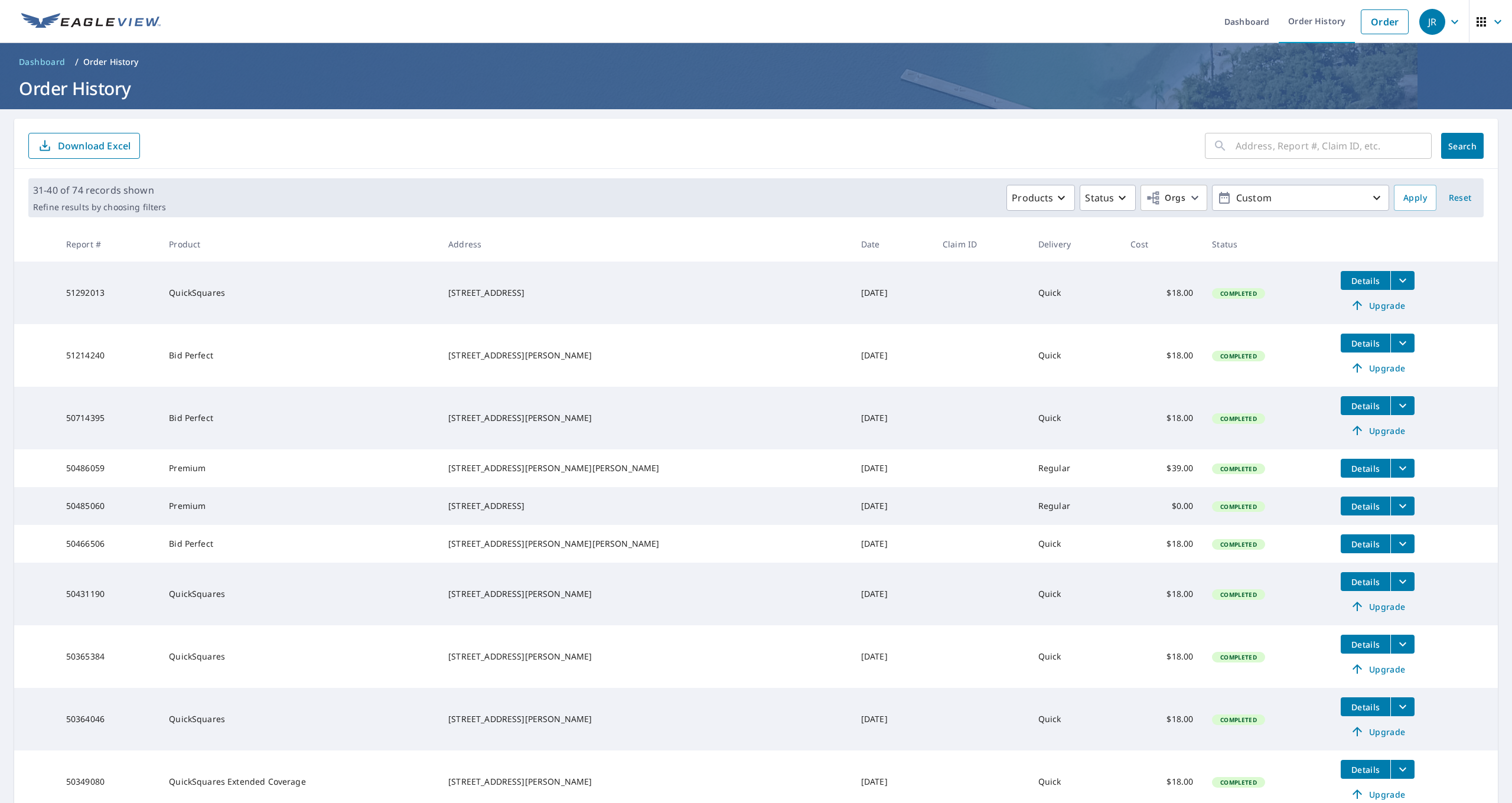
click at [1508, 406] on main "​ Search Download Excel 31-40 of 74 records shown Refine results by choosing fi…" at bounding box center [756, 489] width 1512 height 761
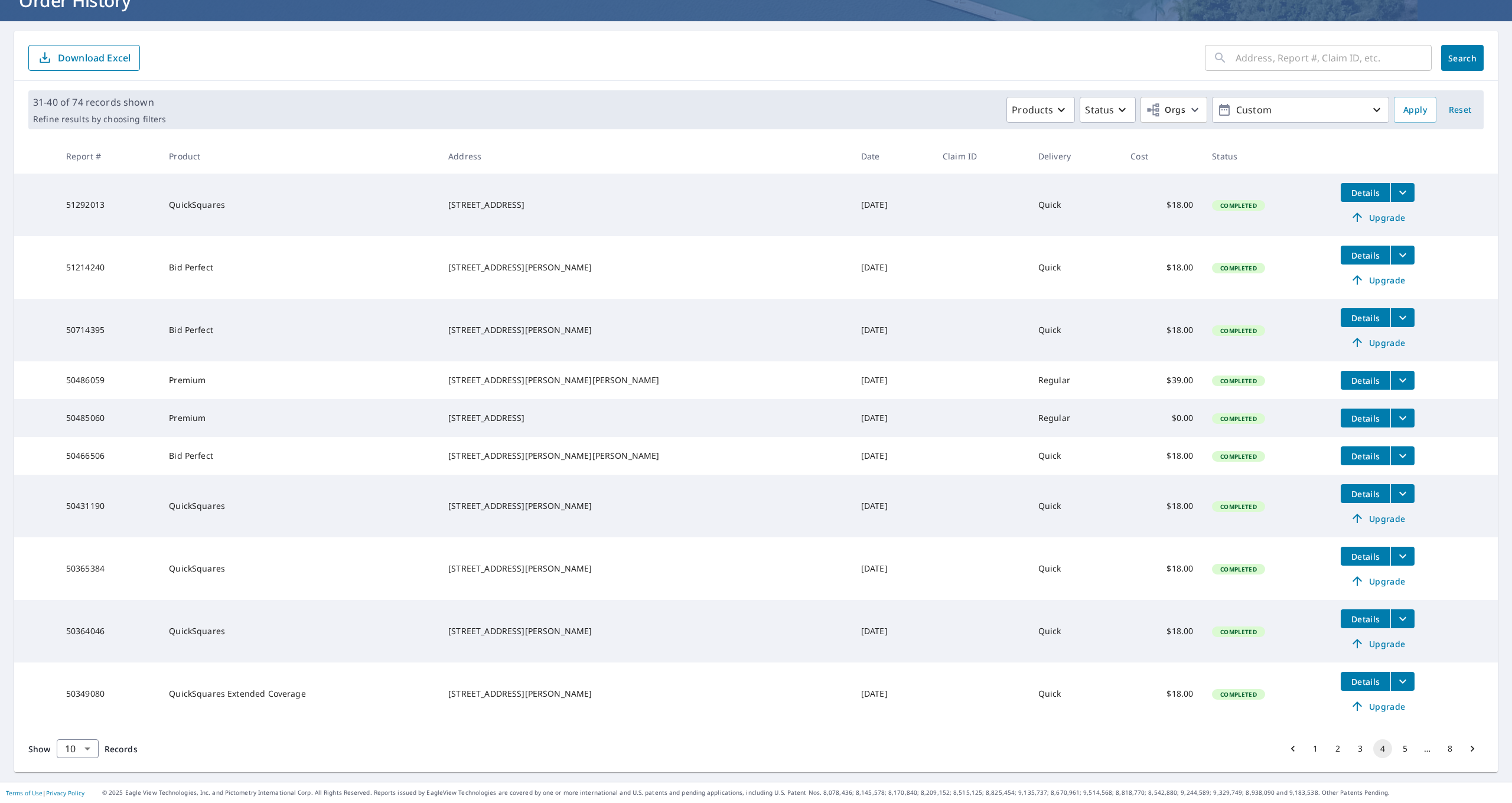
scroll to position [102, 0]
click at [1407, 754] on button "5" at bounding box center [1406, 749] width 19 height 19
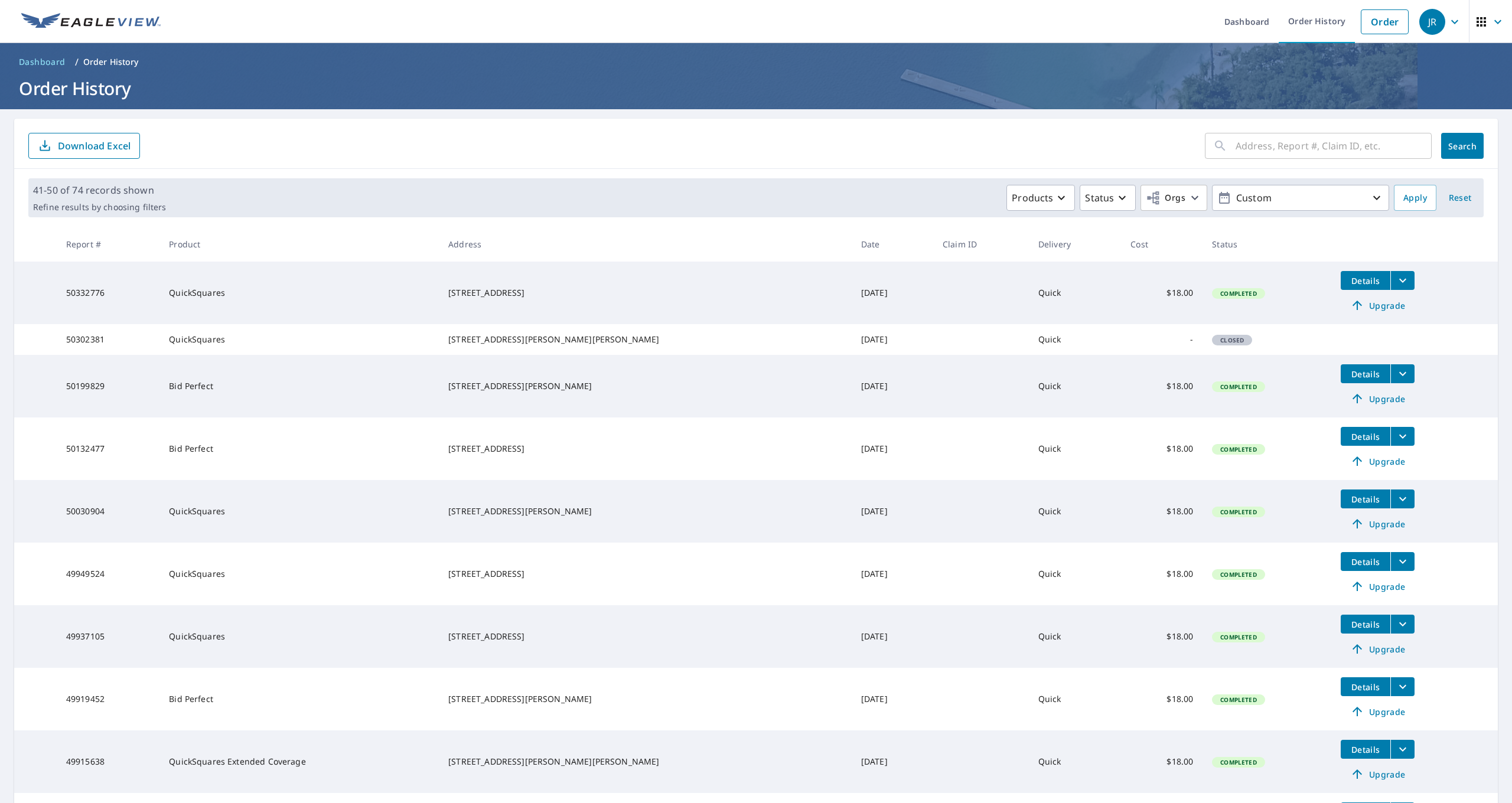
click at [1504, 476] on main "​ Search Download Excel 41-50 of 74 records shown Refine results by choosing fi…" at bounding box center [756, 510] width 1512 height 803
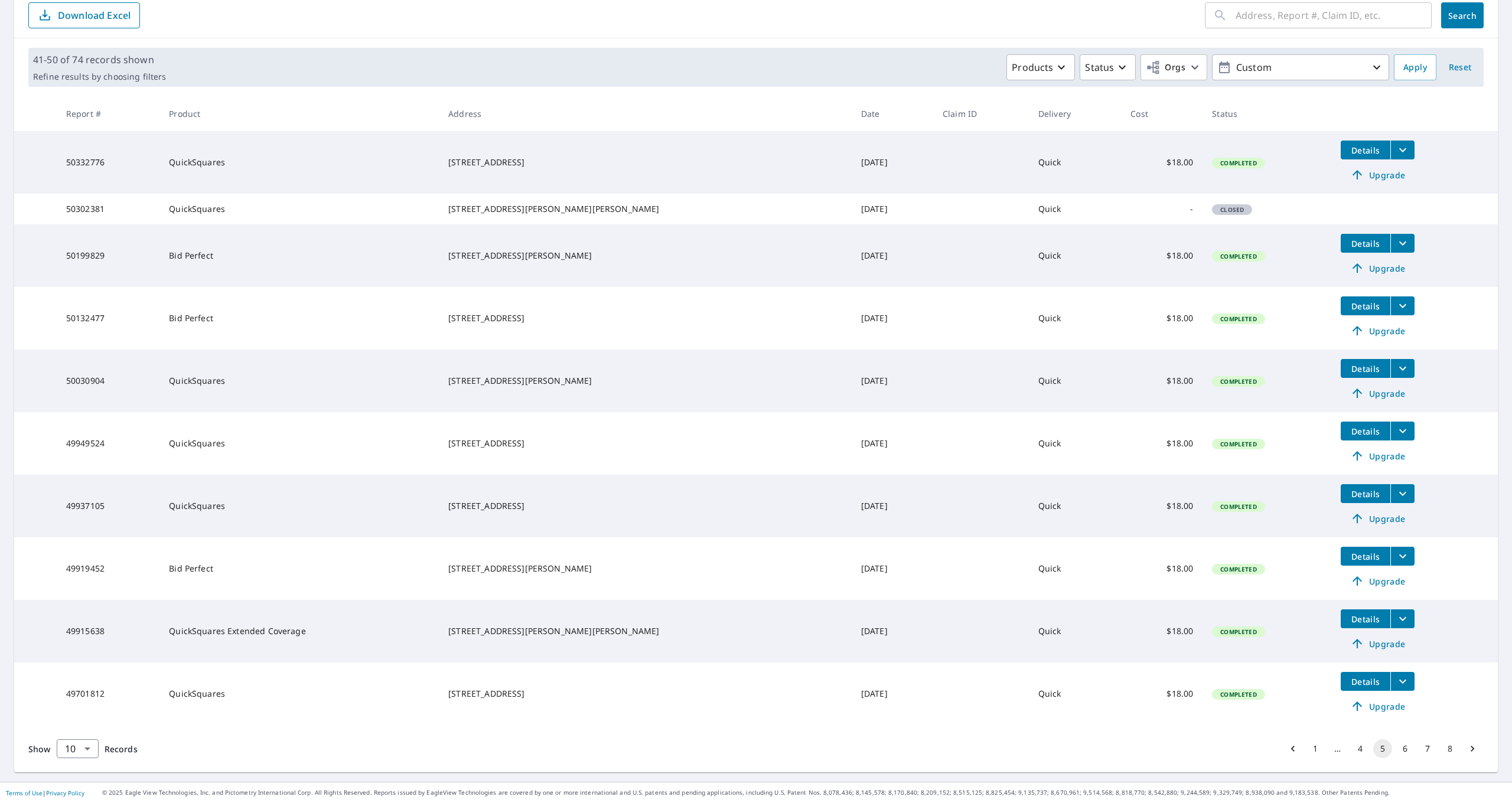
scroll to position [142, 0]
click at [1407, 745] on button "6" at bounding box center [1406, 749] width 19 height 19
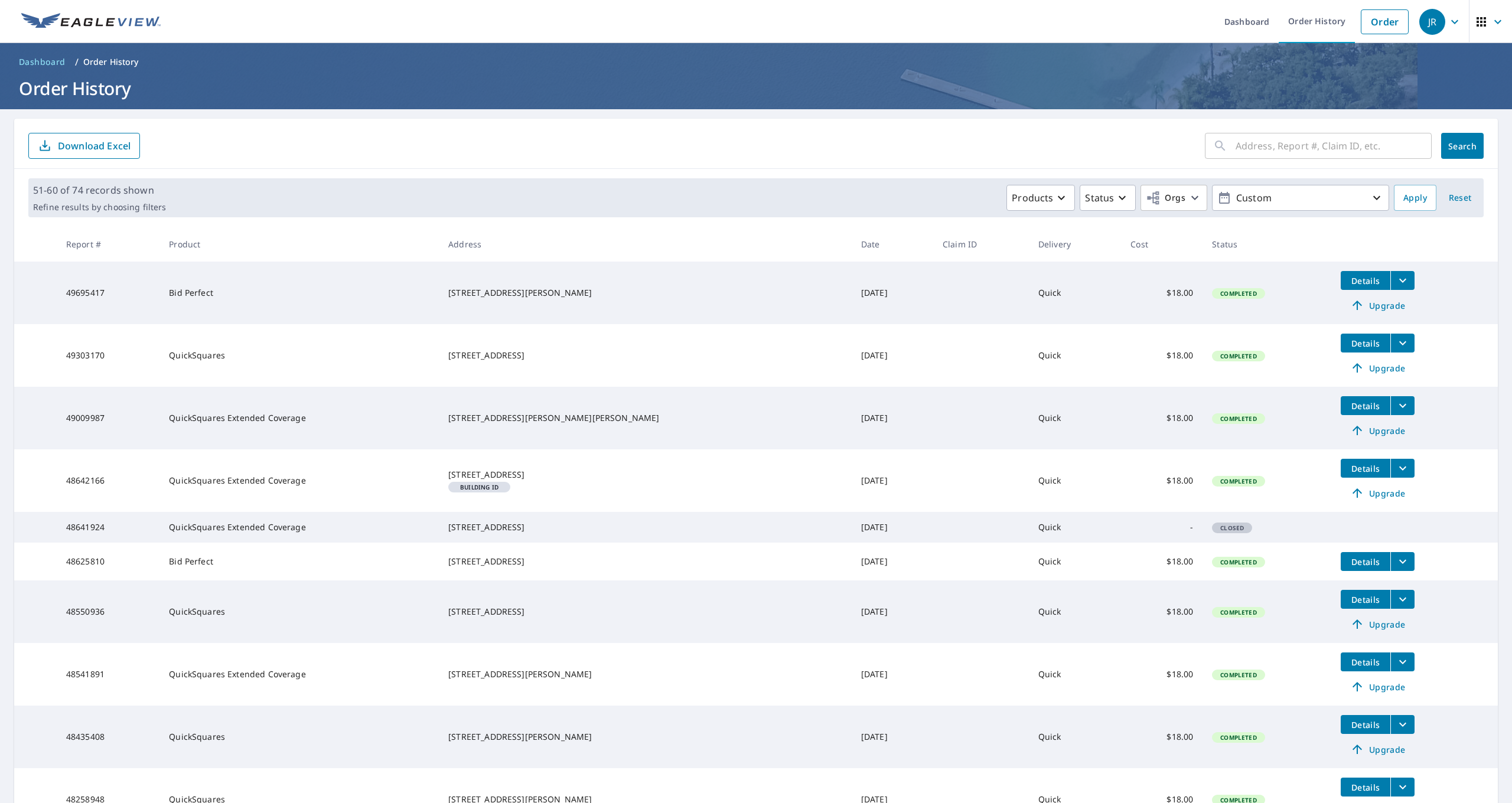
click at [1506, 280] on main "​ Search Download Excel 51-60 of 74 records shown Refine results by choosing fi…" at bounding box center [756, 498] width 1512 height 778
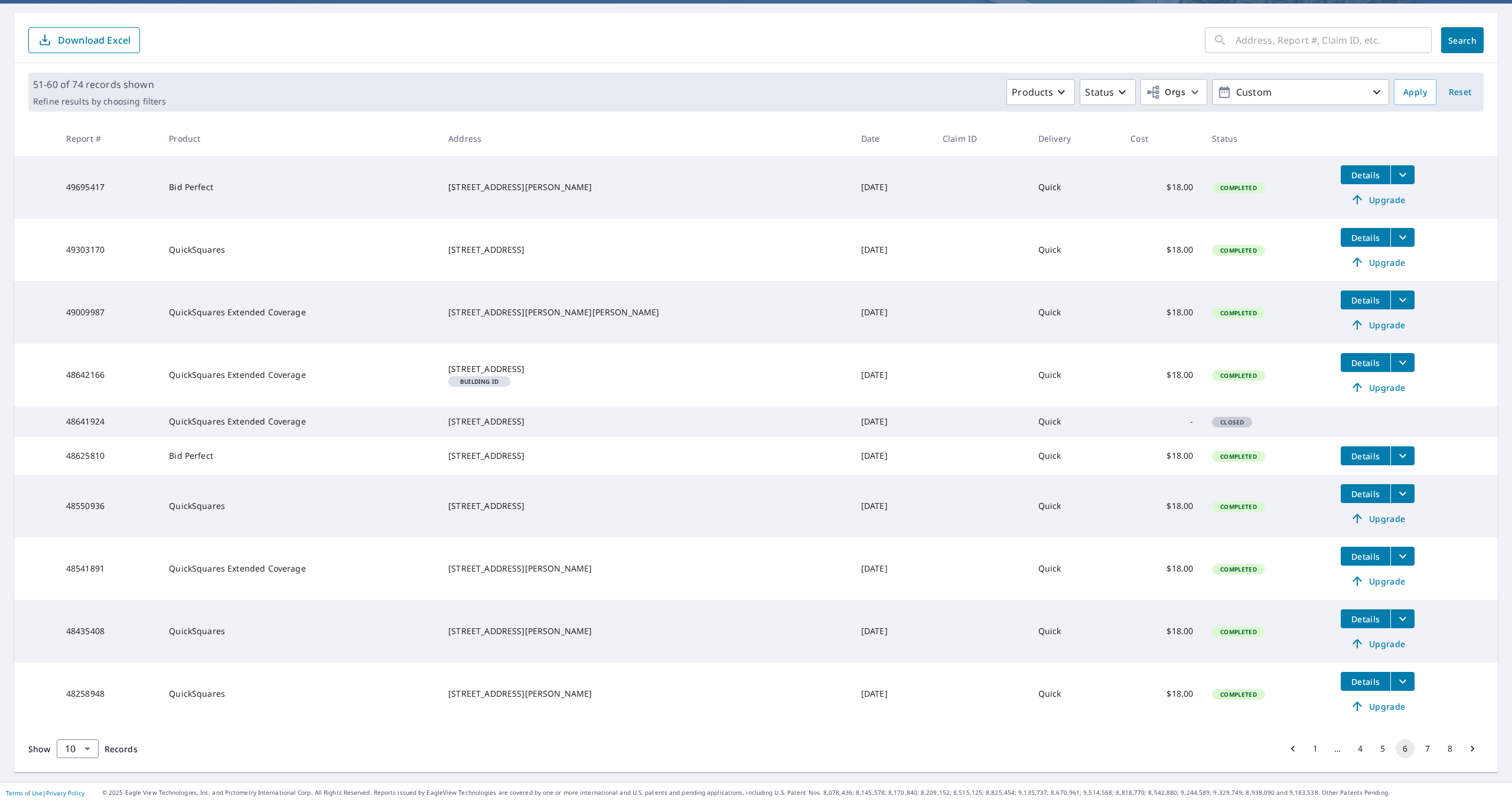
scroll to position [122, 0]
click at [1429, 747] on button "7" at bounding box center [1428, 749] width 19 height 19
